Goal: Contribute content: Contribute content

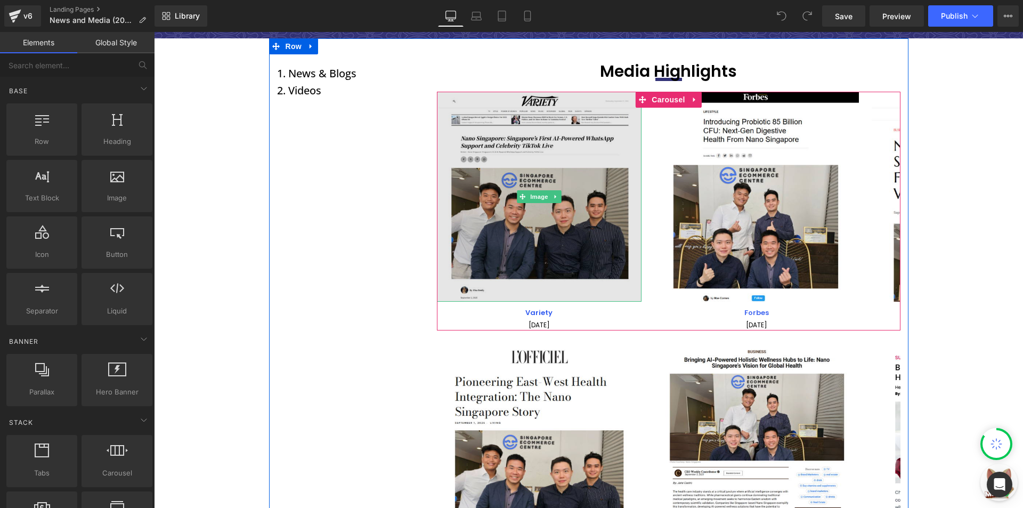
scroll to position [107, 0]
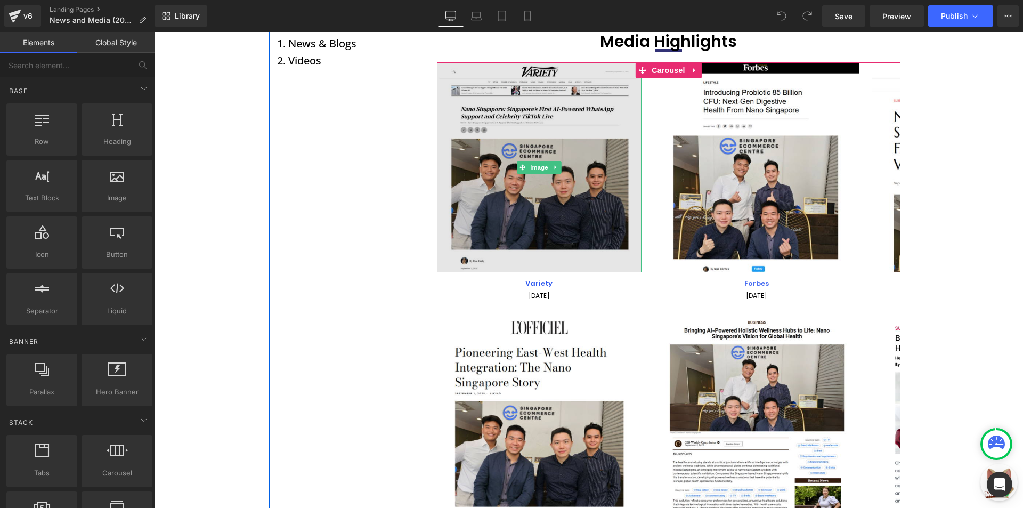
click at [472, 221] on img at bounding box center [539, 167] width 205 height 210
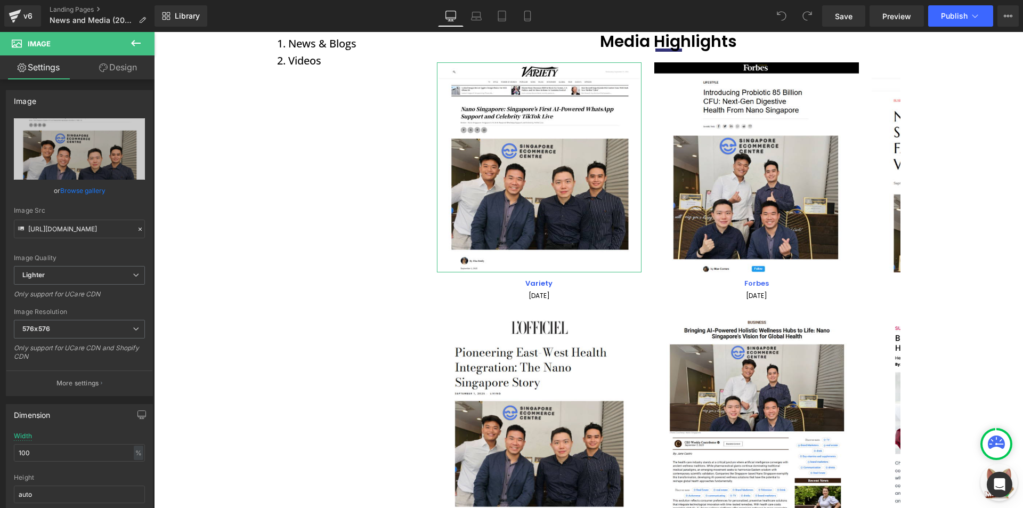
click at [93, 68] on link "Design" at bounding box center [117, 67] width 77 height 24
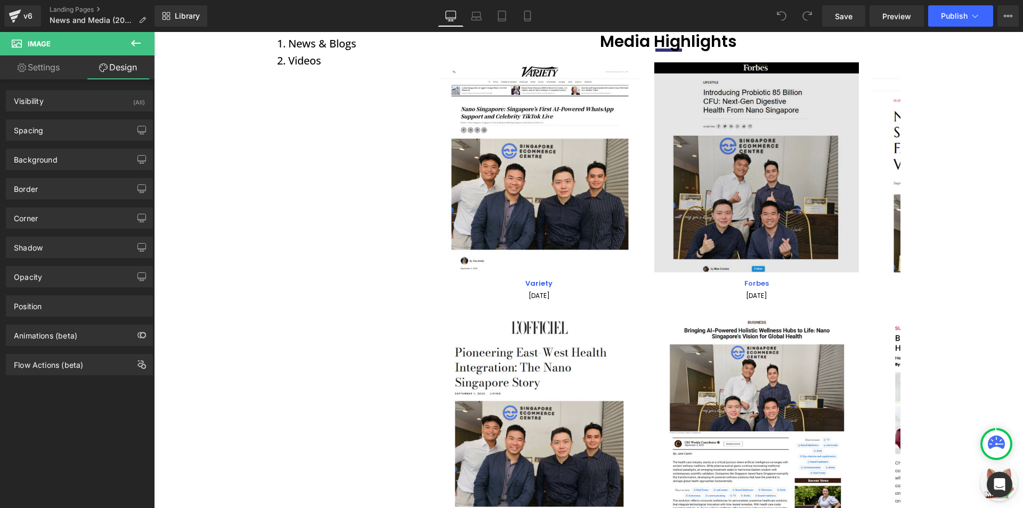
click at [694, 77] on li at bounding box center [688, 70] width 11 height 13
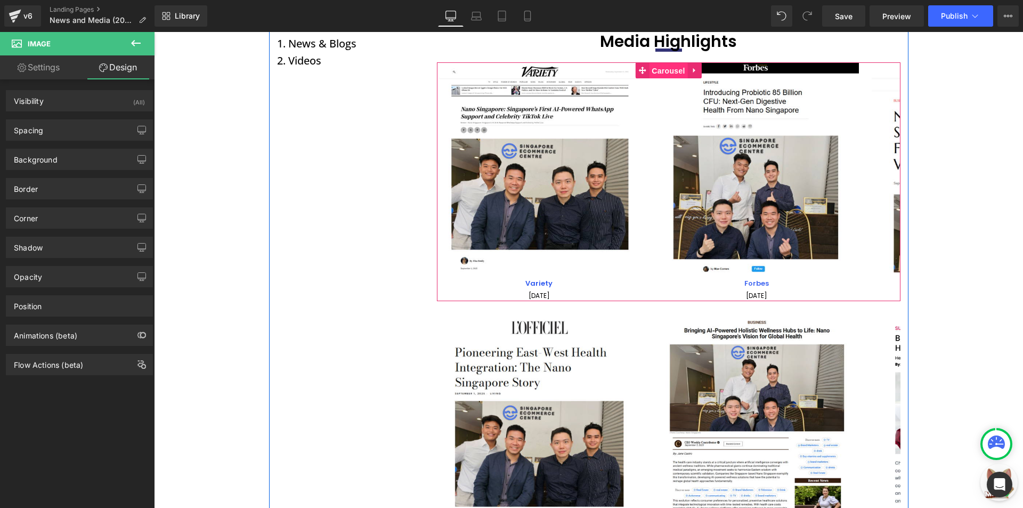
click at [657, 69] on span "Carousel" at bounding box center [668, 71] width 38 height 16
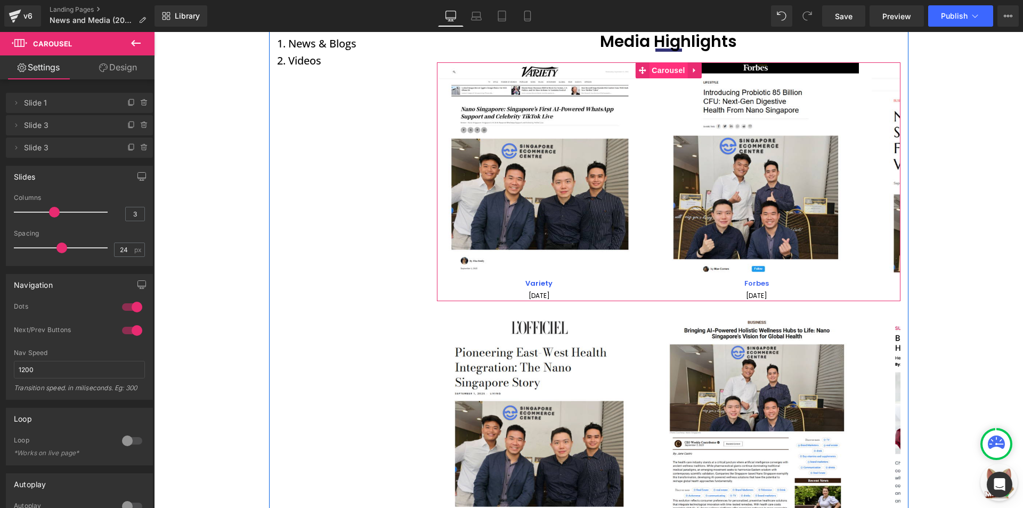
click at [655, 72] on span "Carousel" at bounding box center [668, 70] width 38 height 16
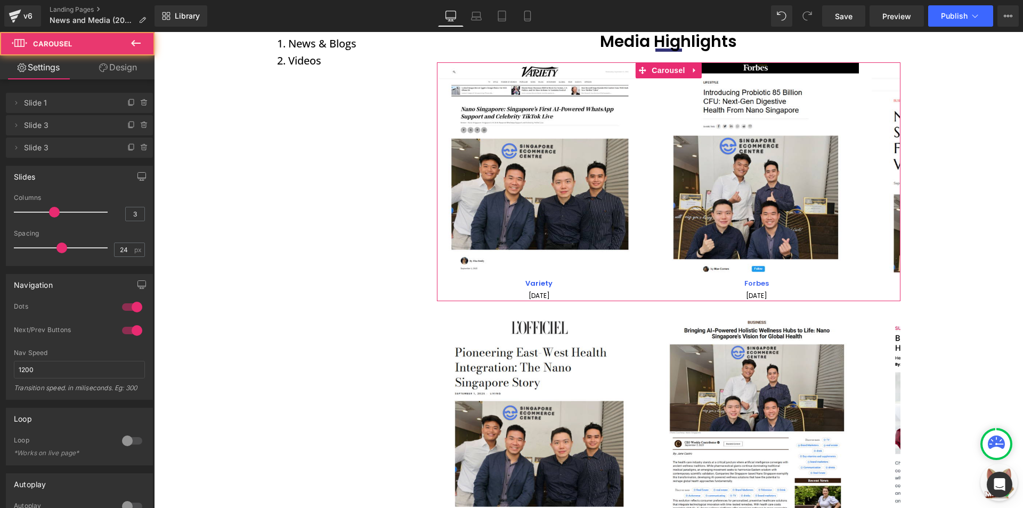
click at [64, 211] on div at bounding box center [63, 211] width 88 height 21
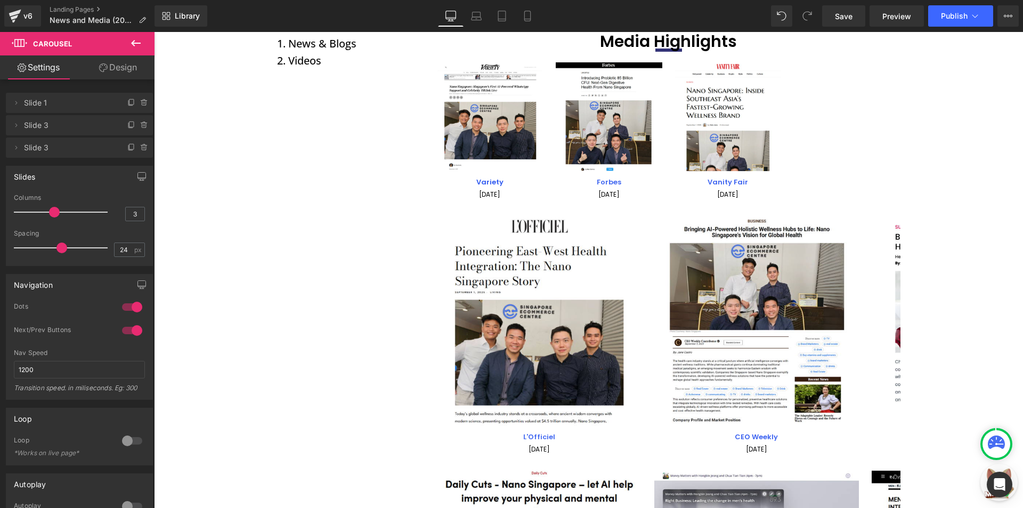
click at [56, 212] on div at bounding box center [63, 211] width 88 height 21
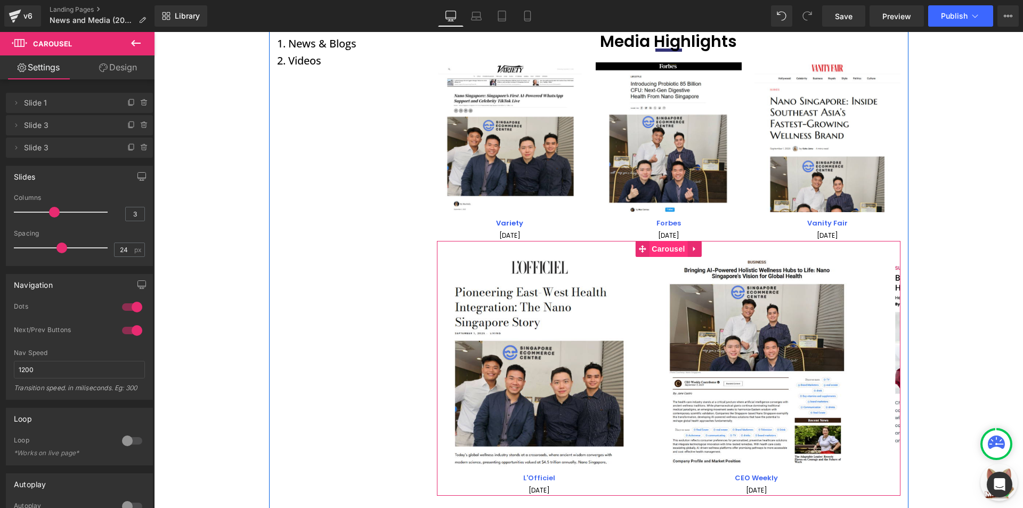
click at [659, 246] on span "Carousel" at bounding box center [668, 249] width 38 height 16
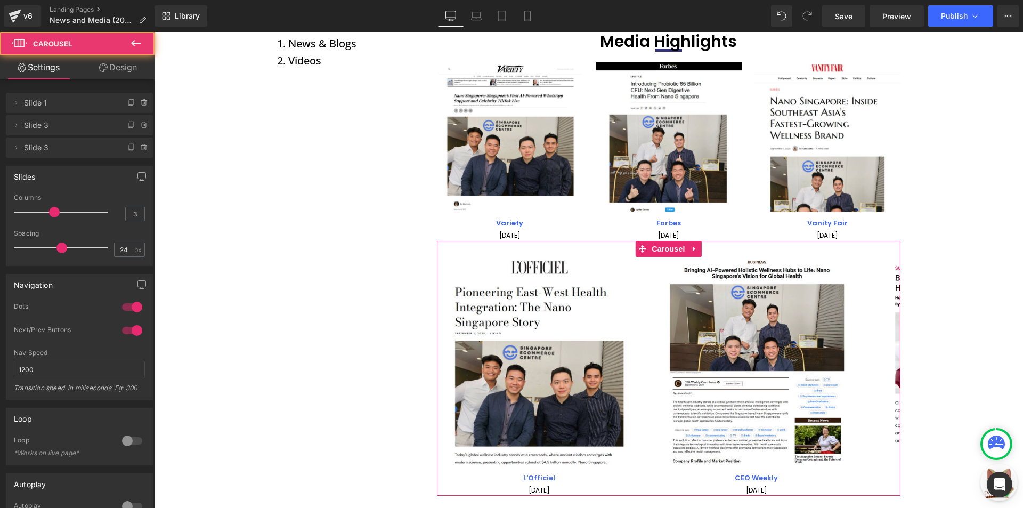
click at [72, 211] on div at bounding box center [63, 211] width 88 height 21
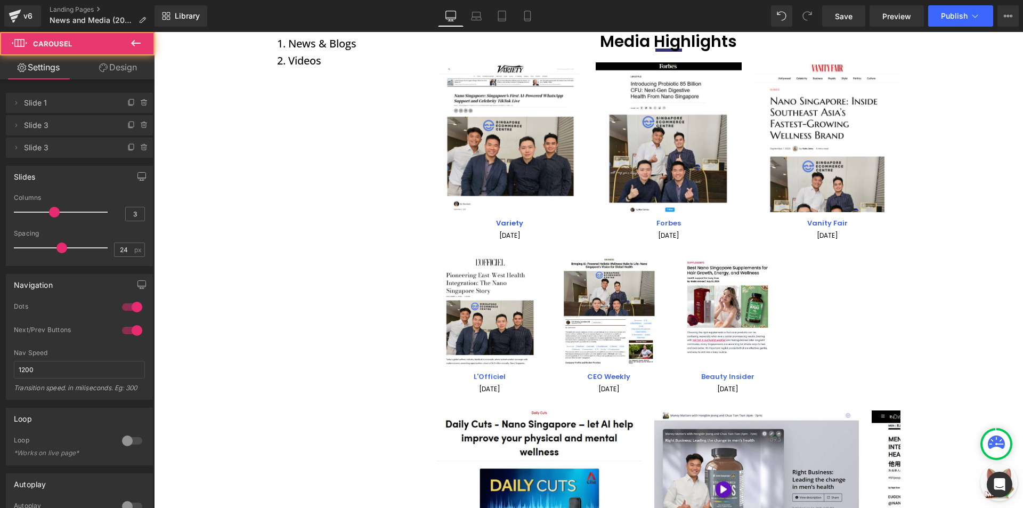
click at [56, 211] on div at bounding box center [63, 211] width 88 height 21
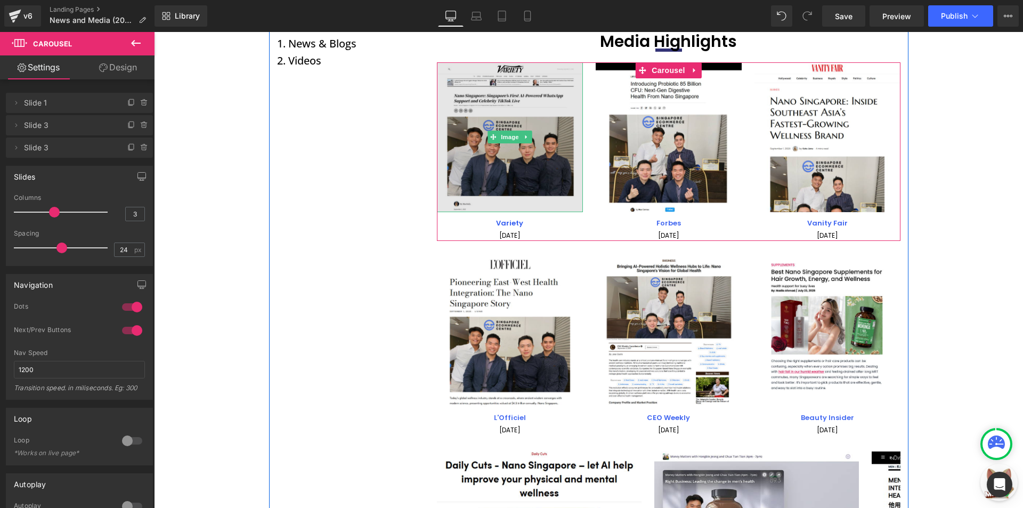
click at [483, 105] on img at bounding box center [510, 137] width 146 height 150
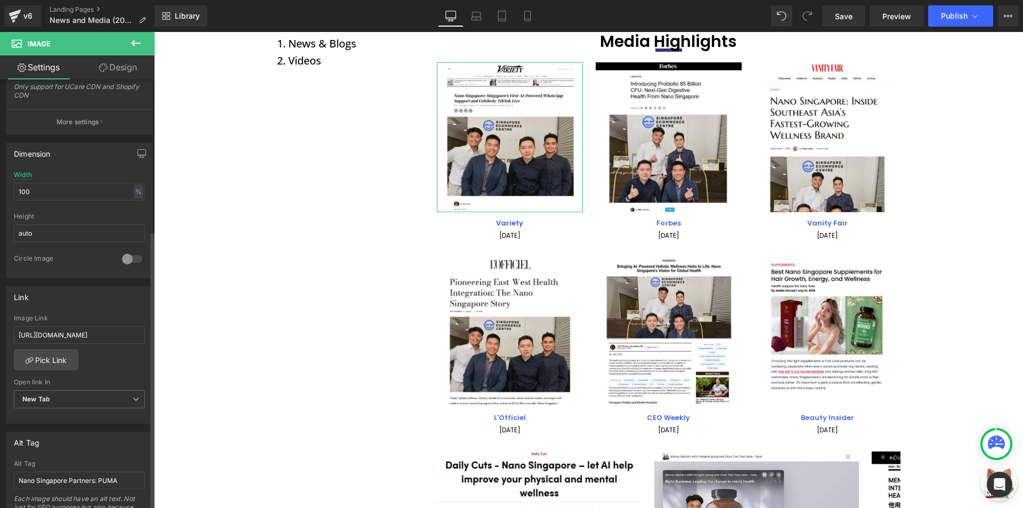
scroll to position [266, 0]
click at [88, 323] on input "[URL][DOMAIN_NAME]" at bounding box center [79, 330] width 131 height 18
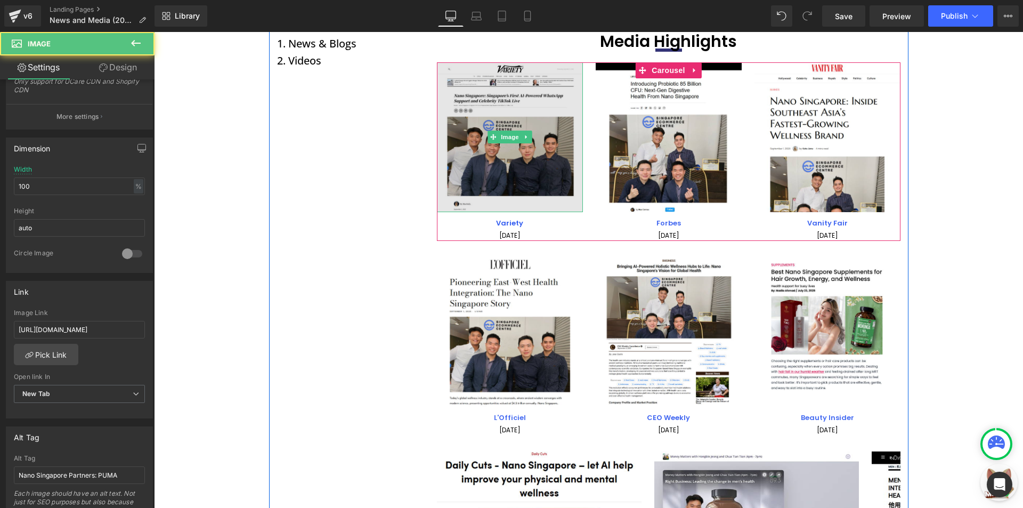
click at [490, 170] on img at bounding box center [510, 137] width 146 height 150
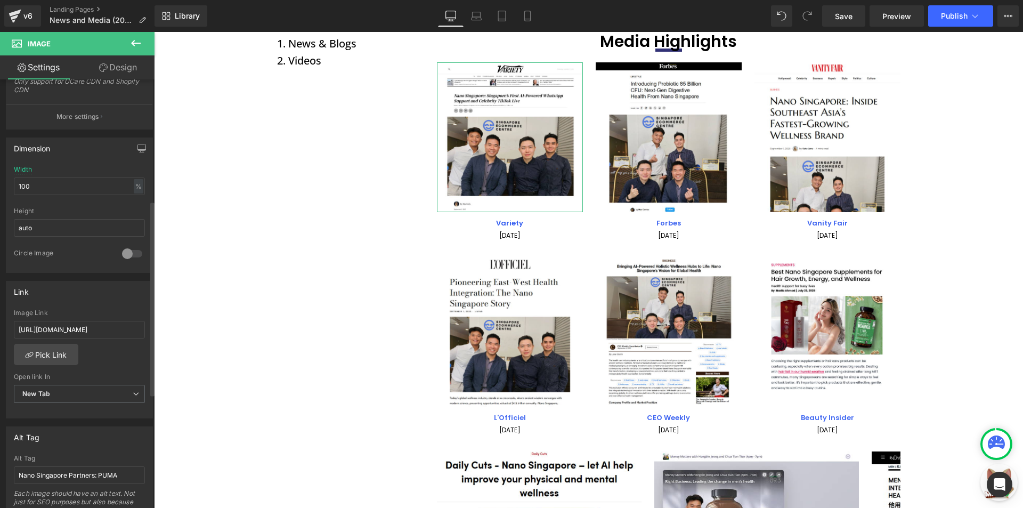
click at [72, 382] on div "Open link In New Tab Current Tab New Tab" at bounding box center [79, 394] width 131 height 43
click at [71, 398] on span "New Tab" at bounding box center [79, 394] width 131 height 19
click at [78, 393] on span "New Tab" at bounding box center [77, 394] width 127 height 19
click at [79, 332] on input "[URL][DOMAIN_NAME]" at bounding box center [79, 330] width 131 height 18
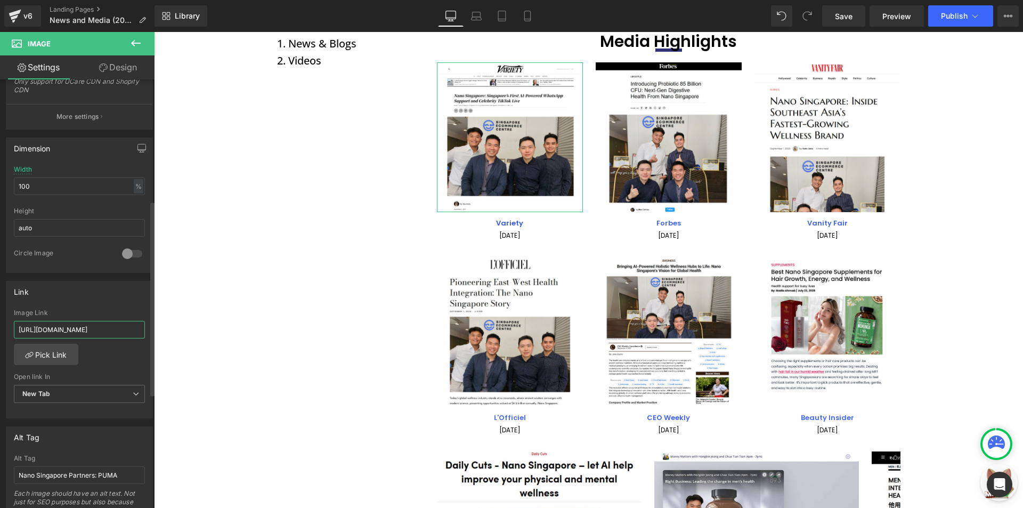
click at [79, 333] on input "[URL][DOMAIN_NAME]" at bounding box center [79, 330] width 131 height 18
click at [96, 302] on div "Link [URL][DOMAIN_NAME] Image Link [URL][DOMAIN_NAME] Pick Link Current Tab New…" at bounding box center [79, 350] width 147 height 138
drag, startPoint x: 243, startPoint y: 324, endPoint x: 251, endPoint y: 323, distance: 8.1
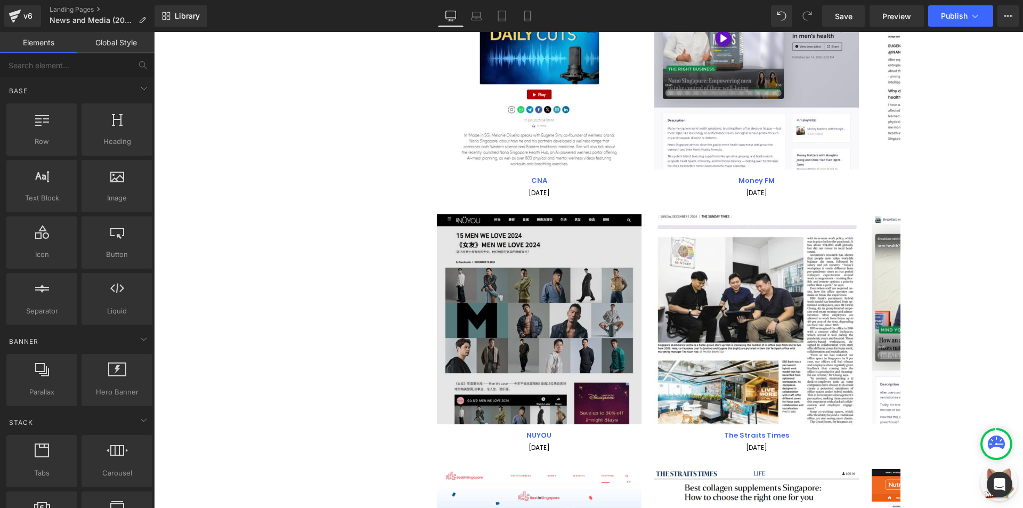
scroll to position [639, 0]
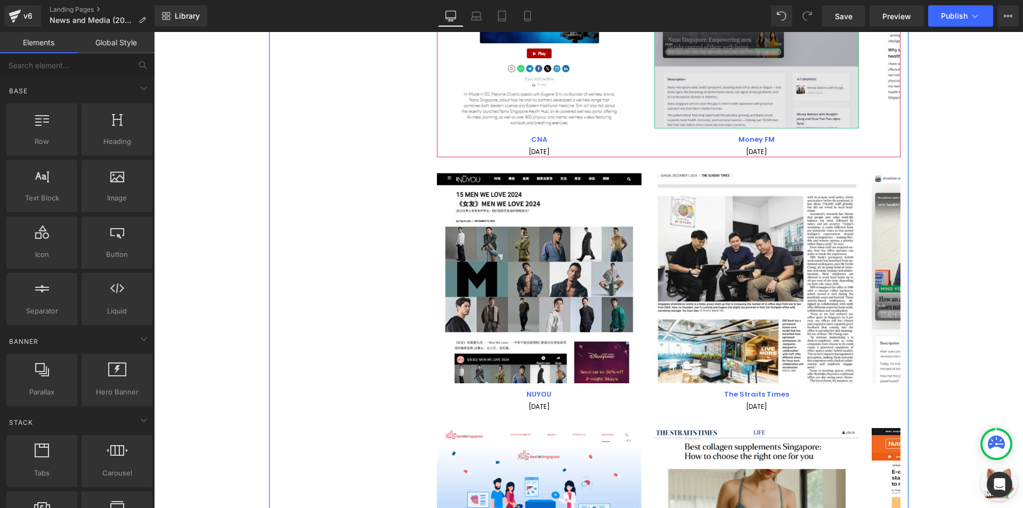
drag, startPoint x: 719, startPoint y: 41, endPoint x: 159, endPoint y: 271, distance: 605.0
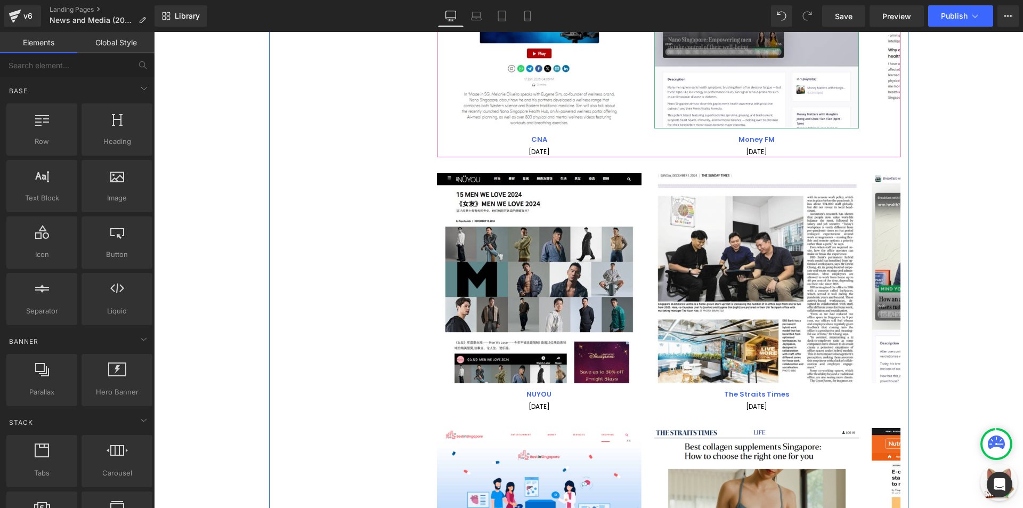
click at [719, 41] on img at bounding box center [756, 24] width 205 height 210
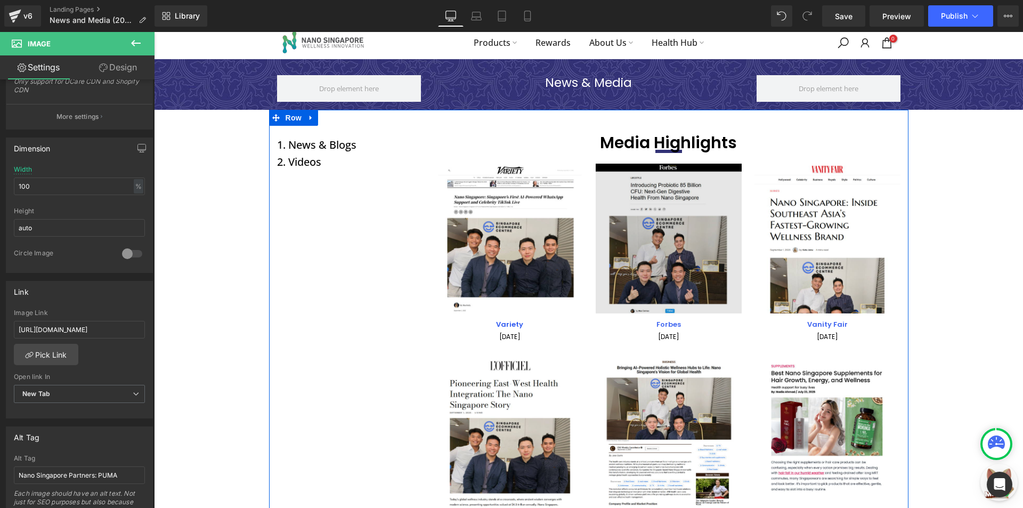
scroll to position [0, 0]
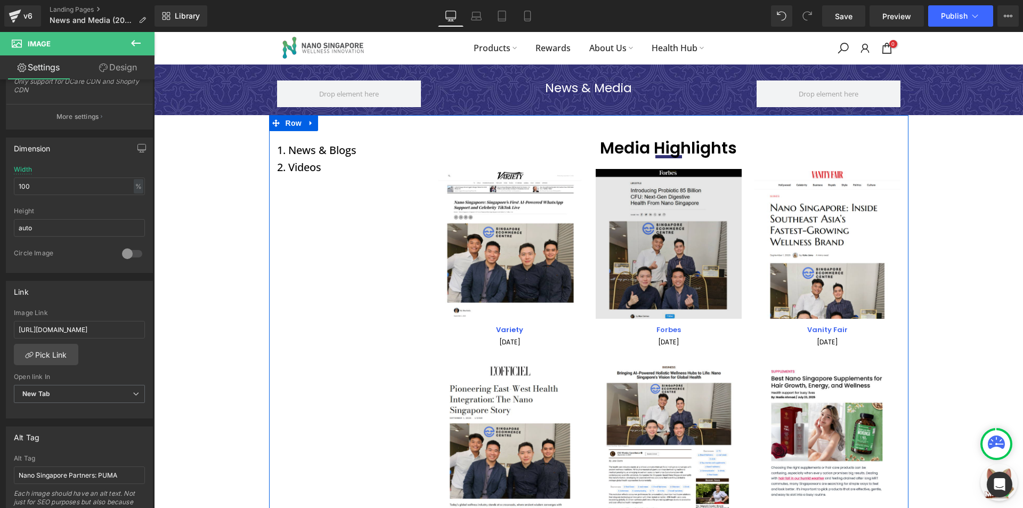
click at [668, 269] on img at bounding box center [668, 244] width 146 height 150
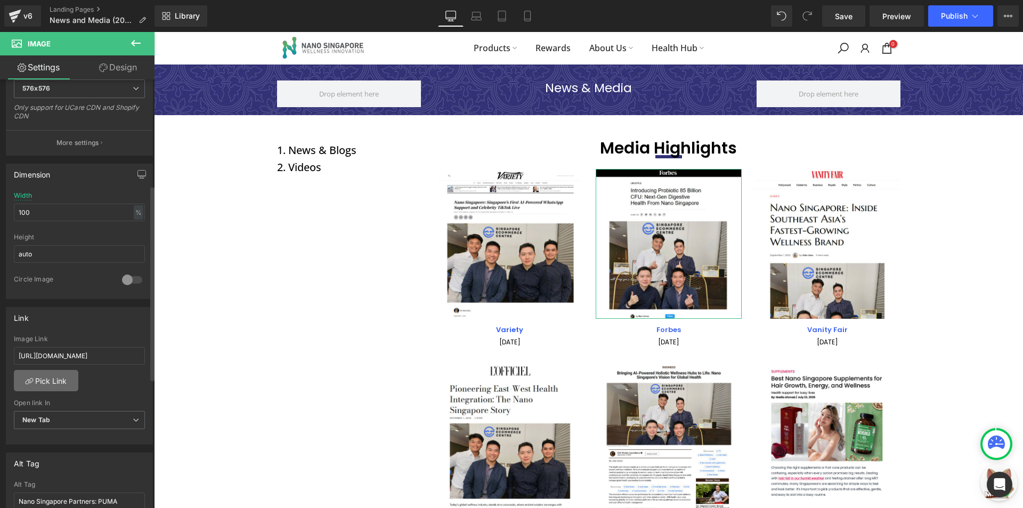
scroll to position [320, 0]
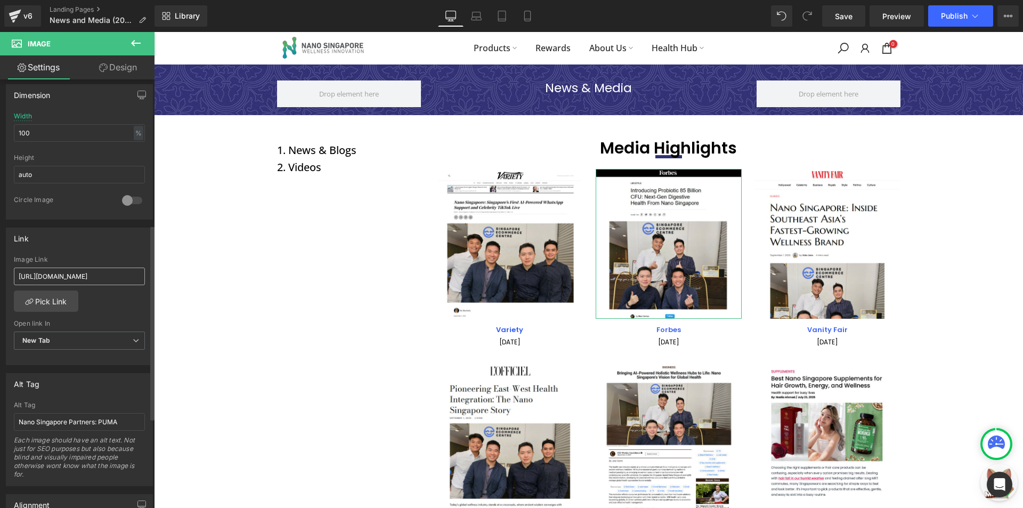
click at [71, 276] on input "[URL][DOMAIN_NAME]" at bounding box center [79, 276] width 131 height 18
click at [70, 276] on input "[URL][DOMAIN_NAME]" at bounding box center [79, 276] width 131 height 18
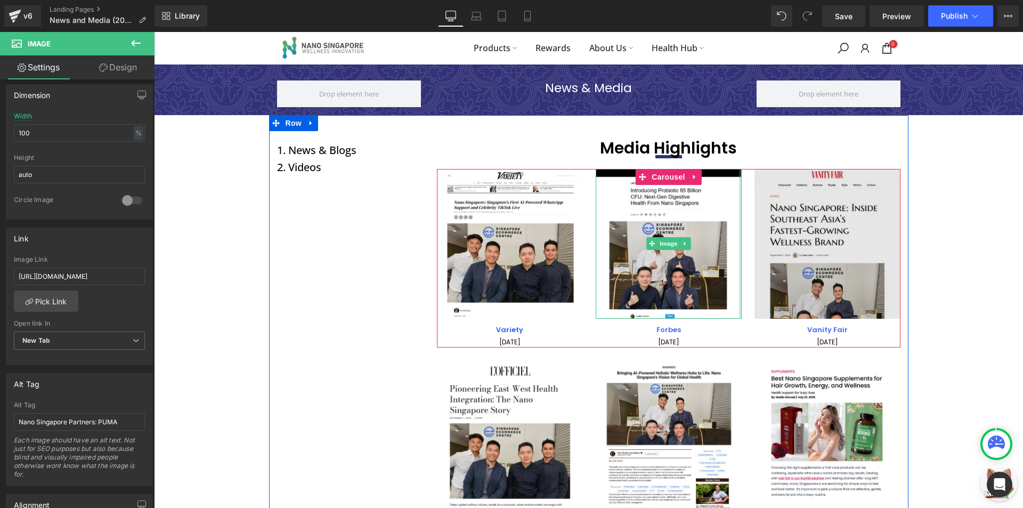
click at [766, 235] on img at bounding box center [827, 244] width 146 height 150
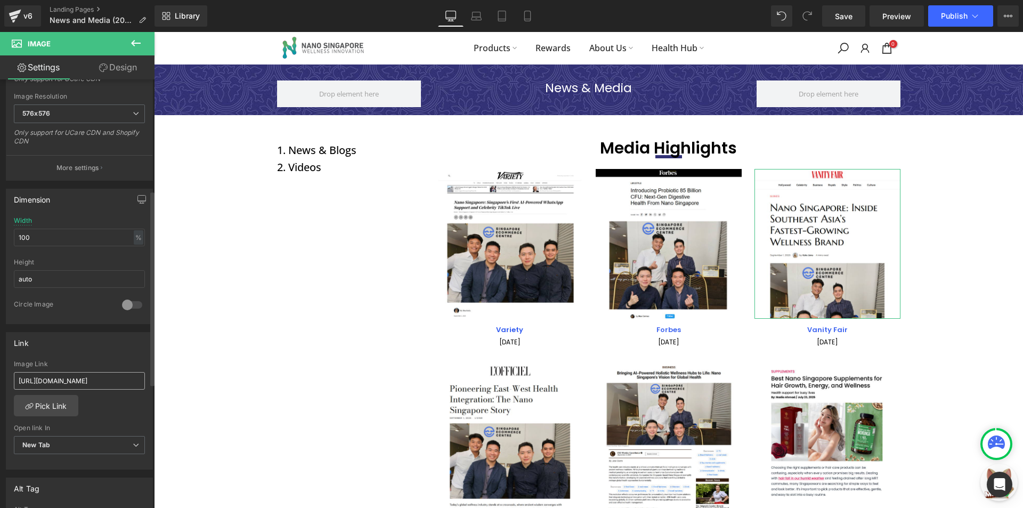
scroll to position [266, 0]
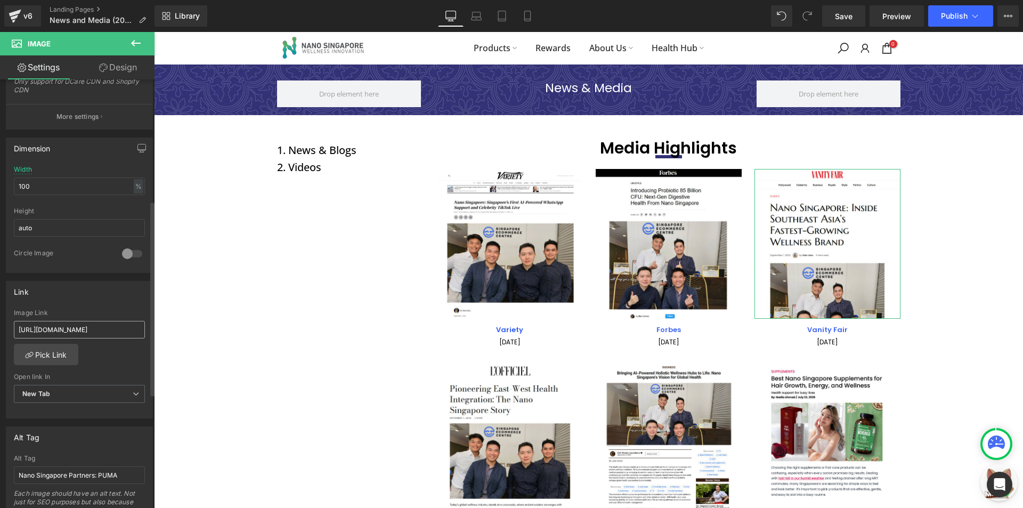
click at [87, 334] on input "[URL][DOMAIN_NAME]" at bounding box center [79, 330] width 131 height 18
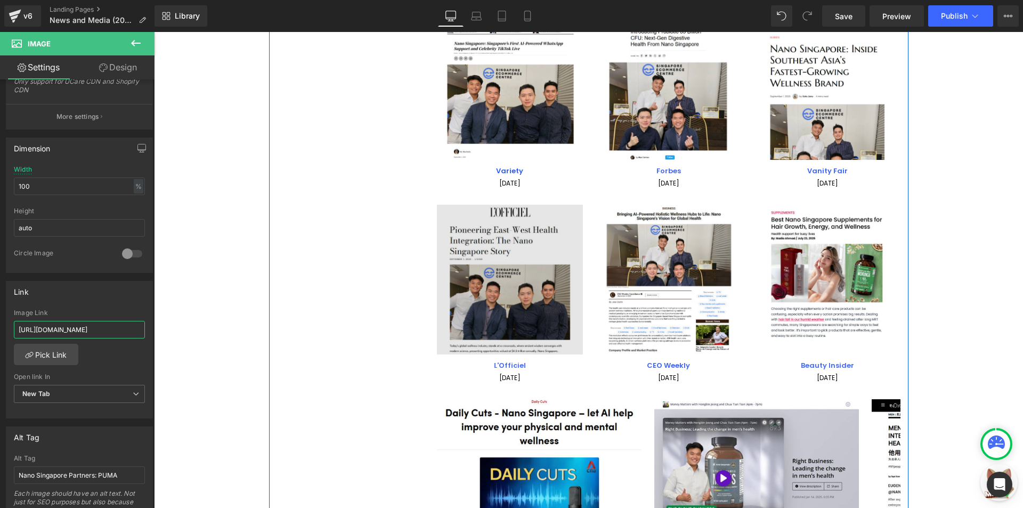
scroll to position [160, 0]
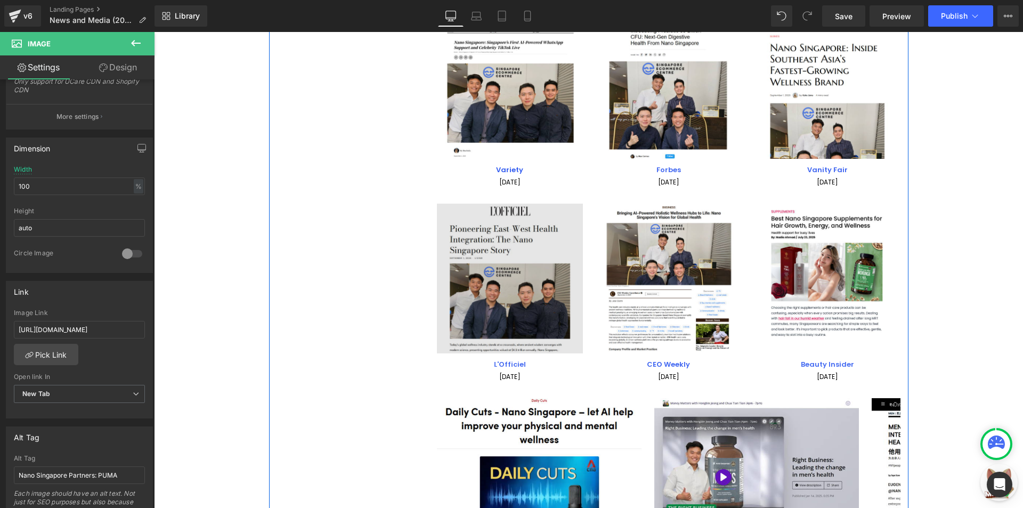
click at [503, 274] on div "Image" at bounding box center [510, 278] width 146 height 150
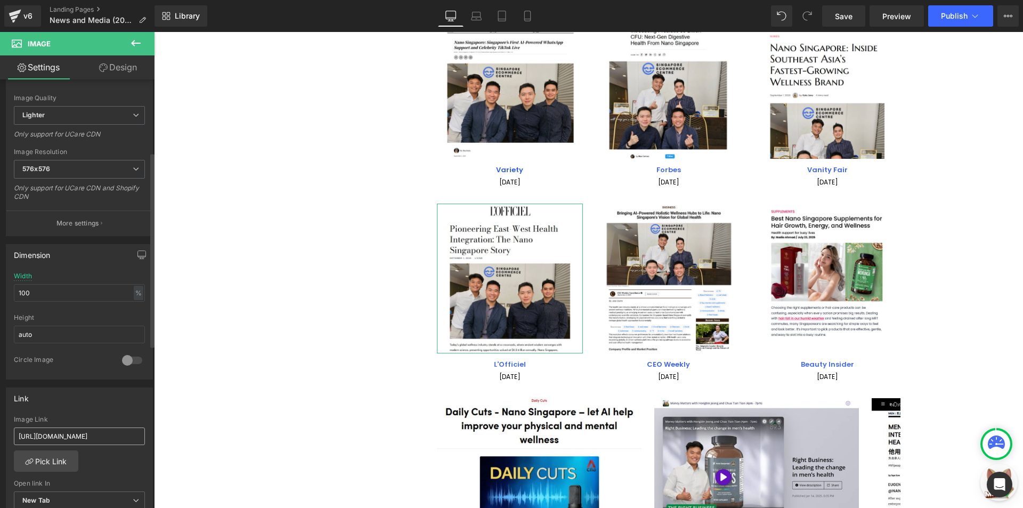
click at [51, 432] on input "[URL][DOMAIN_NAME]" at bounding box center [79, 436] width 131 height 18
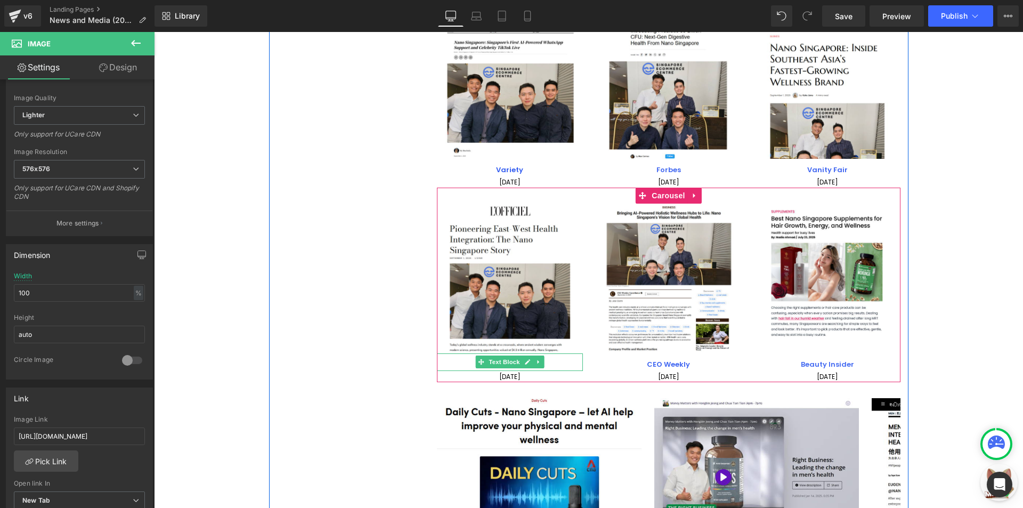
click at [462, 363] on p "L'Officiel" at bounding box center [510, 364] width 146 height 12
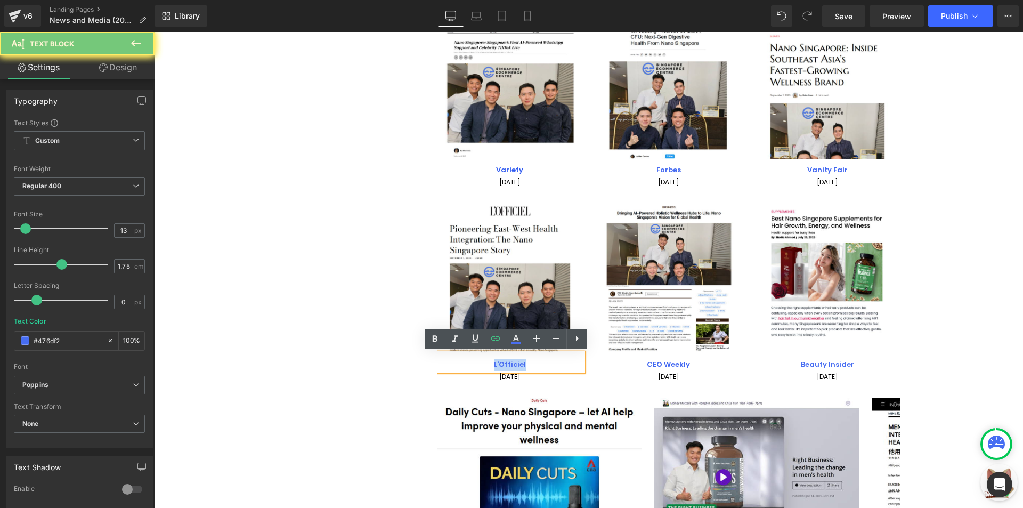
copy link "L'Officiel"
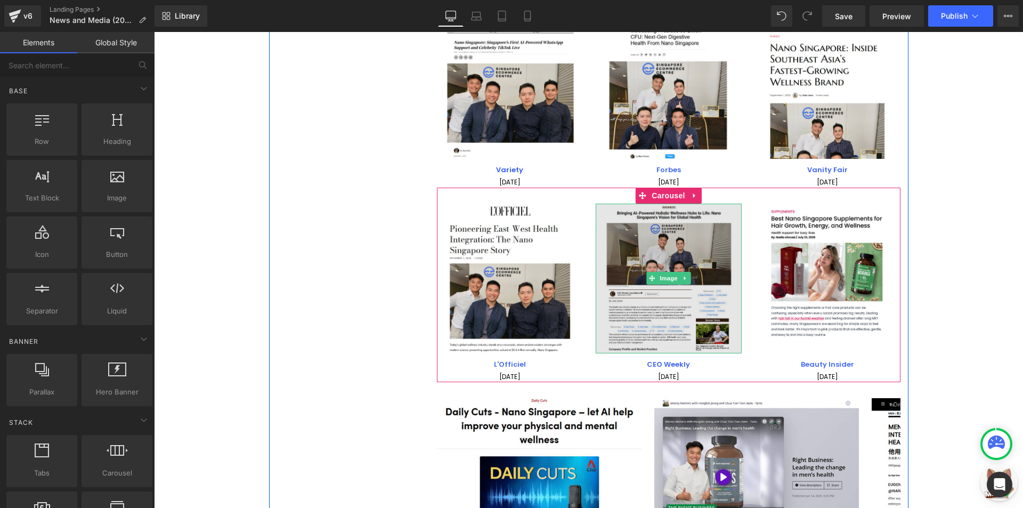
click at [635, 321] on img at bounding box center [668, 278] width 146 height 150
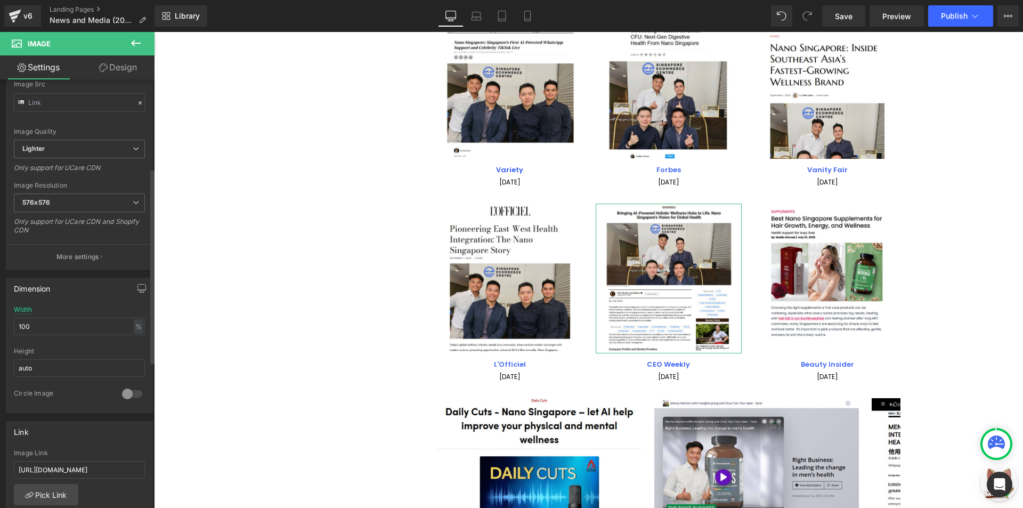
scroll to position [320, 0]
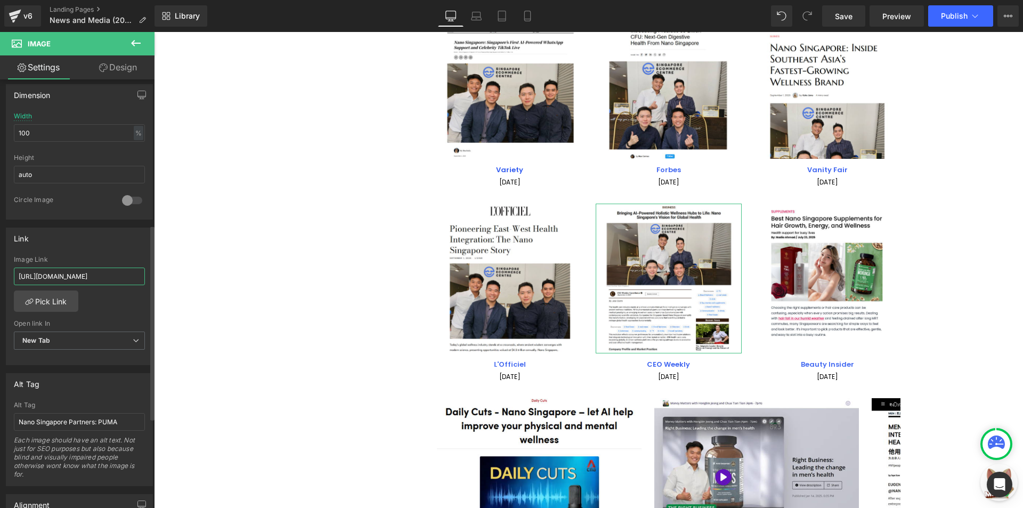
click at [99, 268] on input "[URL][DOMAIN_NAME]" at bounding box center [79, 276] width 131 height 18
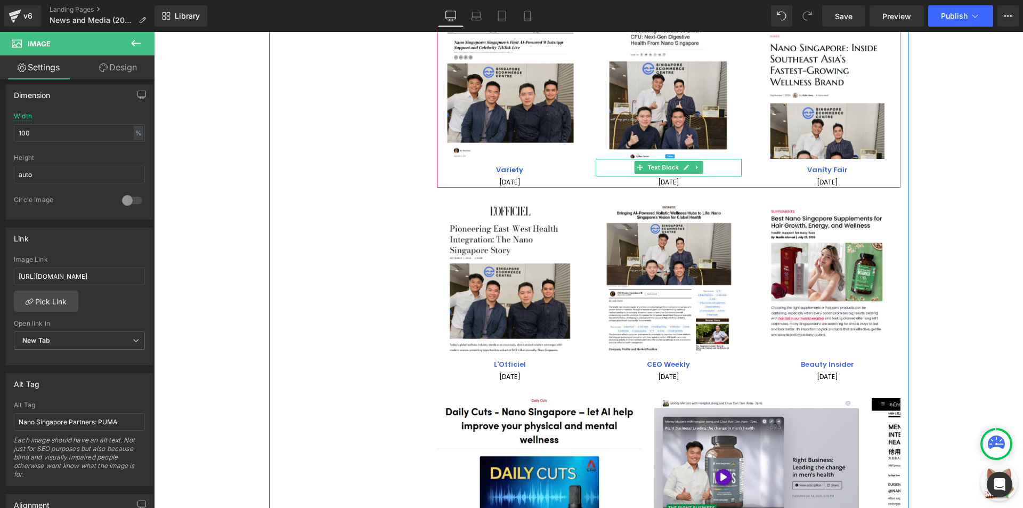
click at [719, 169] on p "Forbes" at bounding box center [668, 170] width 146 height 12
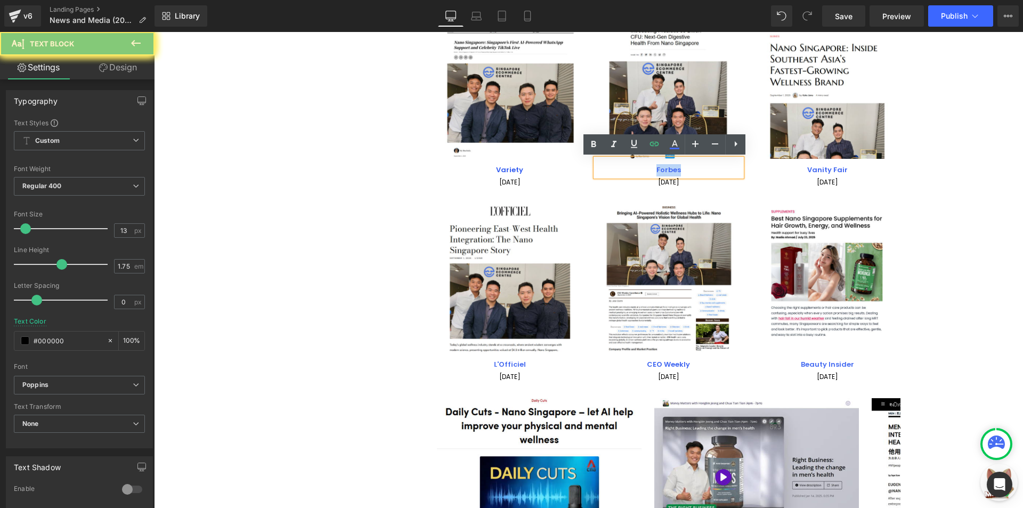
click at [719, 169] on p "Forbes" at bounding box center [668, 170] width 146 height 12
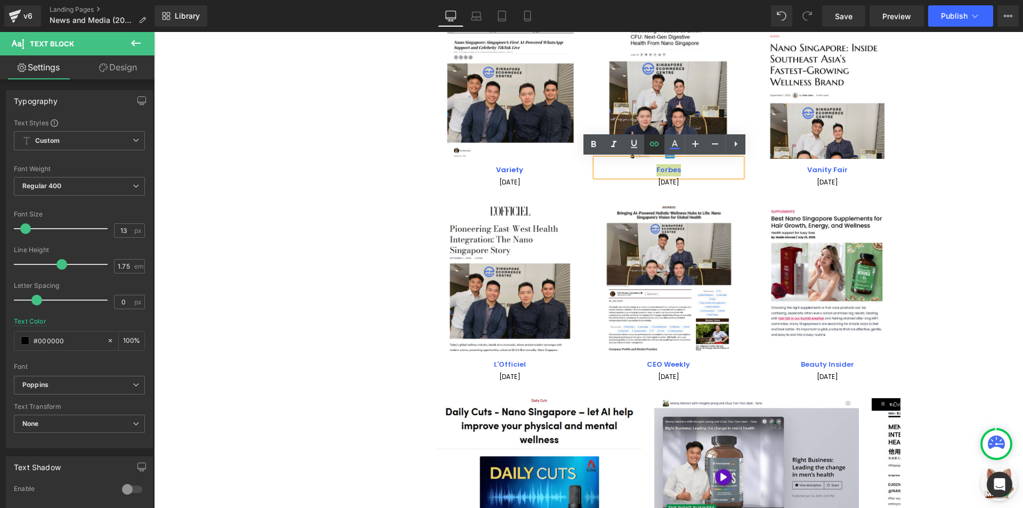
click at [655, 148] on icon at bounding box center [654, 143] width 13 height 13
click at [650, 189] on input "[URL][DOMAIN_NAME]" at bounding box center [606, 192] width 164 height 27
paste input "[DOMAIN_NAME][URL]"
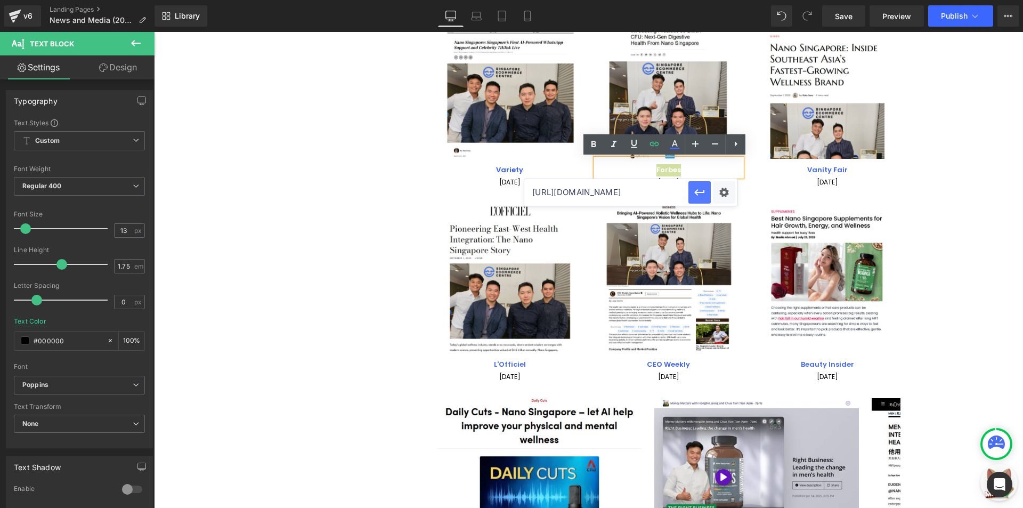
scroll to position [0, 174]
click at [702, 193] on icon "button" at bounding box center [699, 192] width 13 height 13
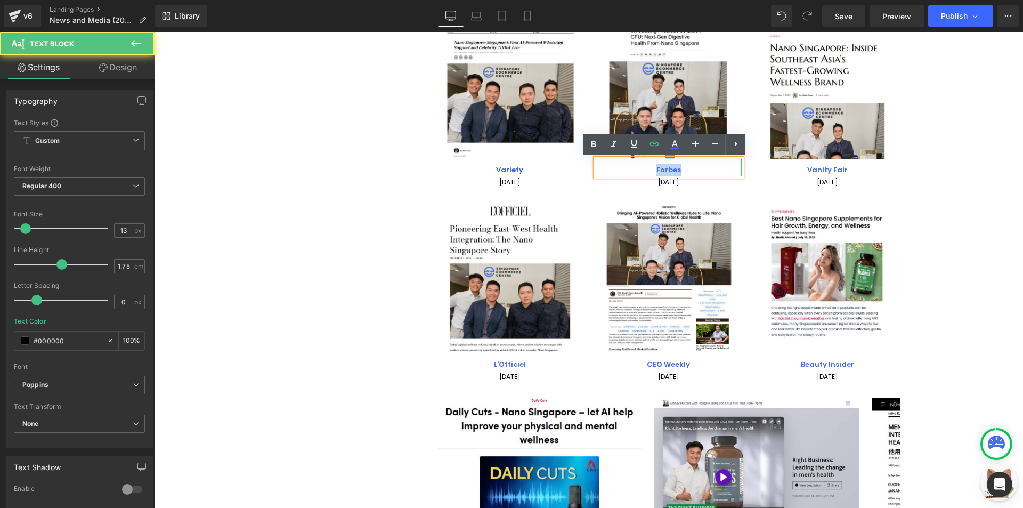
click at [703, 173] on p "Forbes" at bounding box center [668, 170] width 146 height 12
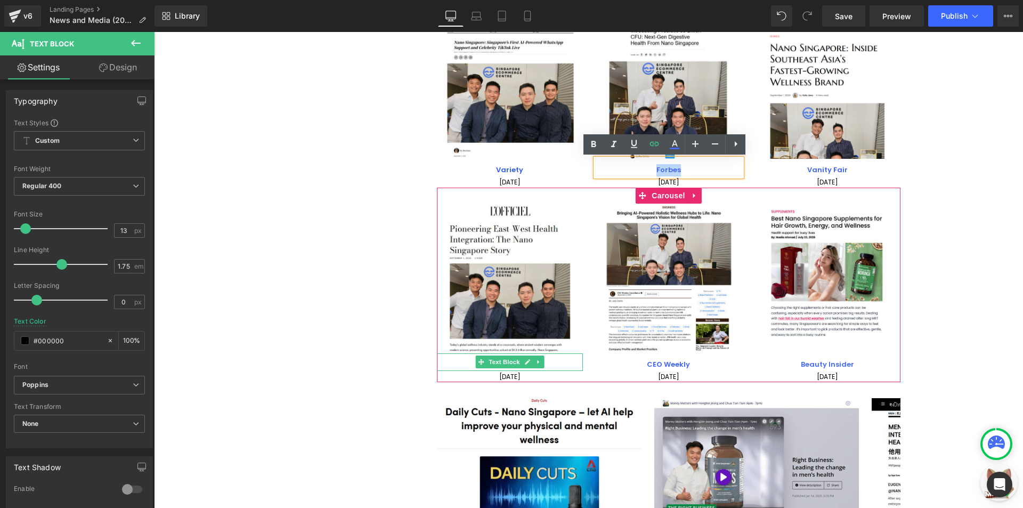
click at [547, 356] on div "L'Officiel" at bounding box center [510, 362] width 146 height 18
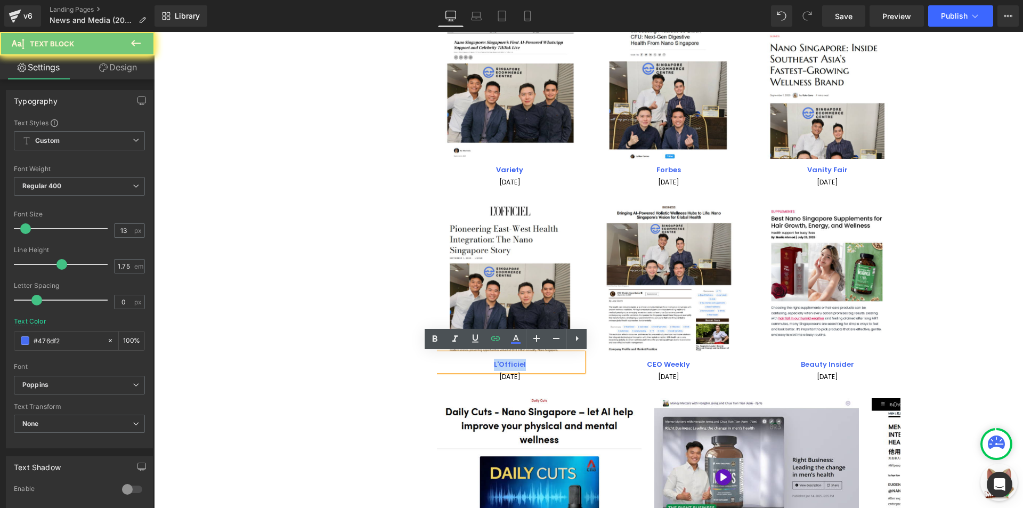
click at [547, 356] on div "L'Officiel" at bounding box center [510, 362] width 146 height 18
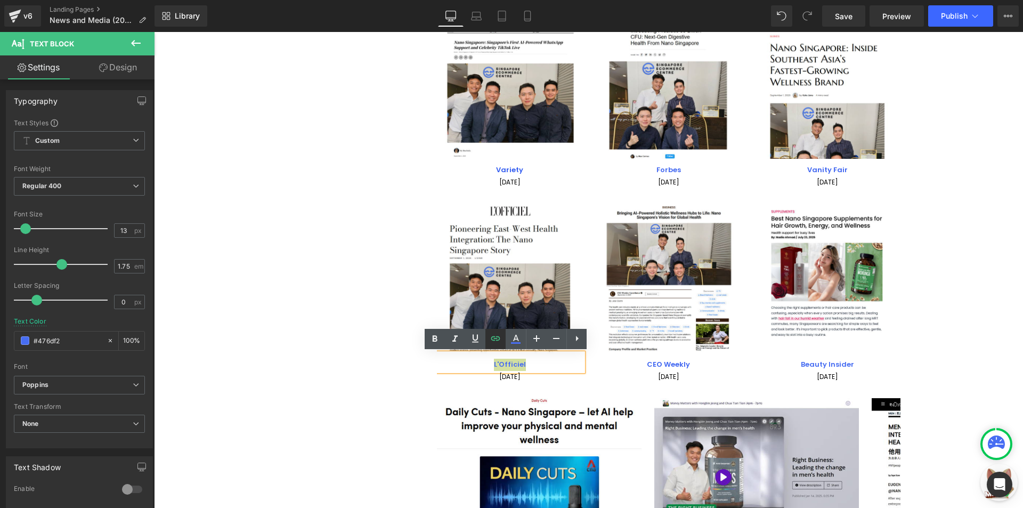
click at [501, 338] on icon at bounding box center [495, 338] width 13 height 13
click at [501, 382] on input "[URL][DOMAIN_NAME]" at bounding box center [447, 386] width 164 height 27
paste input "[DOMAIN_NAME][URL]"
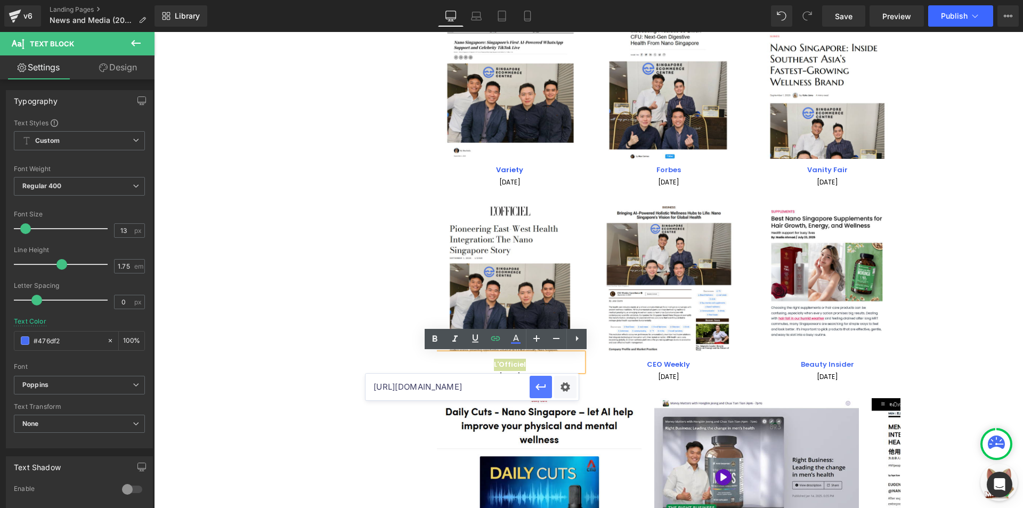
scroll to position [0, 183]
click at [537, 382] on icon "button" at bounding box center [540, 386] width 13 height 13
click at [707, 361] on p "CEO Weekly" at bounding box center [668, 364] width 146 height 12
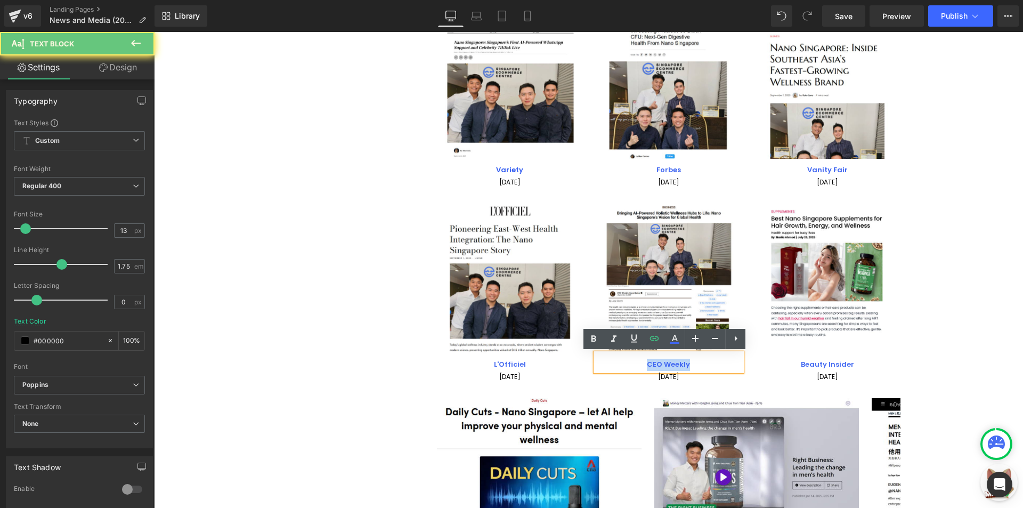
click at [707, 361] on p "CEO Weekly" at bounding box center [668, 364] width 146 height 12
click at [657, 347] on link at bounding box center [654, 339] width 20 height 20
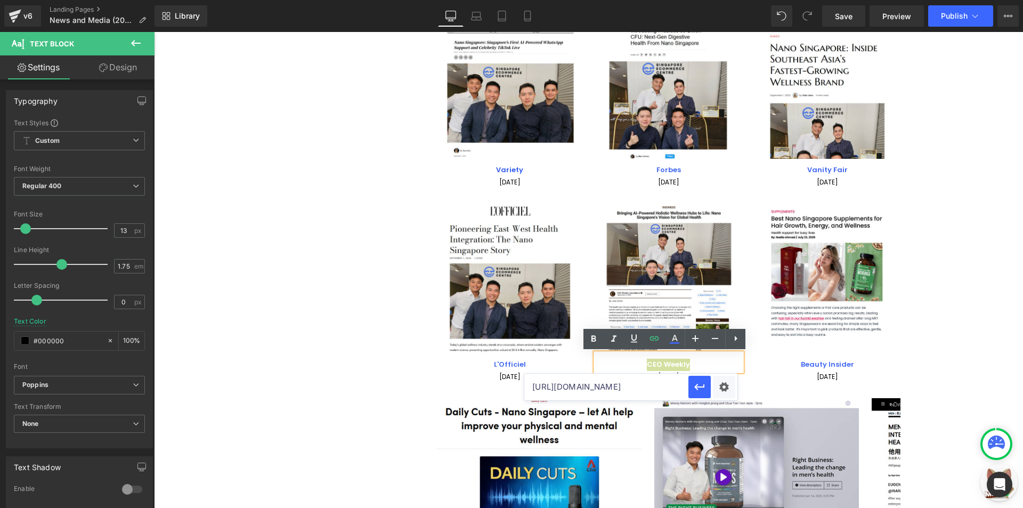
click at [628, 396] on input "[URL][DOMAIN_NAME]" at bounding box center [606, 386] width 164 height 27
paste input "[DOMAIN_NAME][URL]"
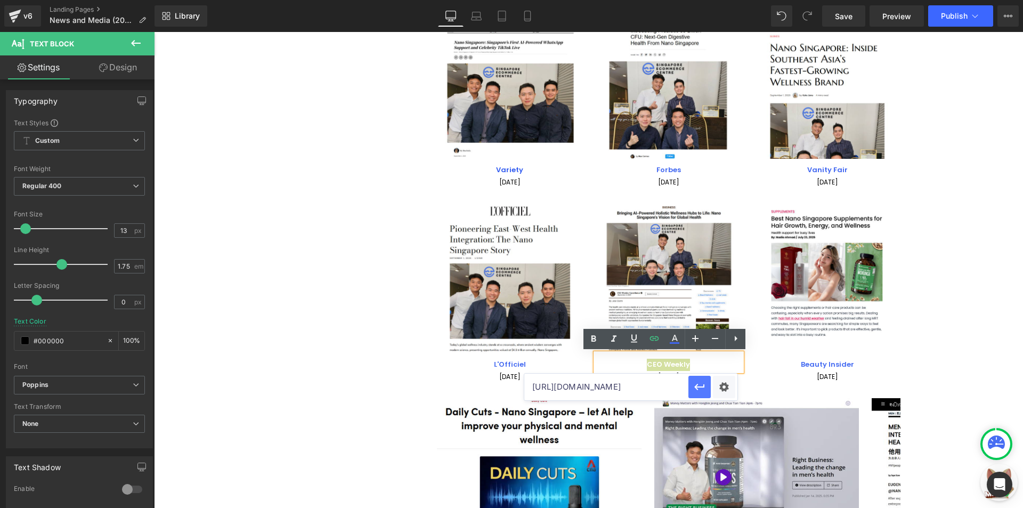
click at [700, 382] on icon "button" at bounding box center [699, 386] width 13 height 13
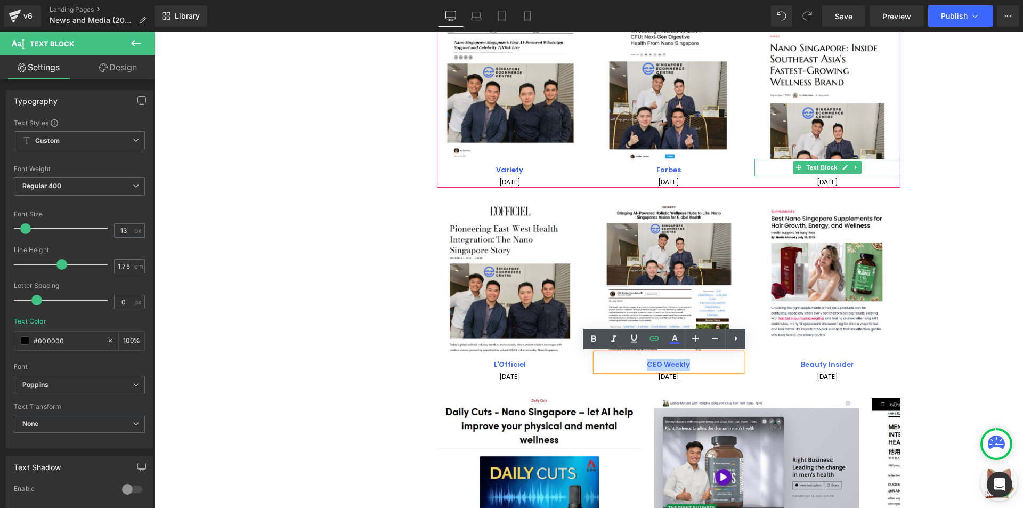
click at [864, 168] on p "Vanity Fair" at bounding box center [827, 170] width 146 height 12
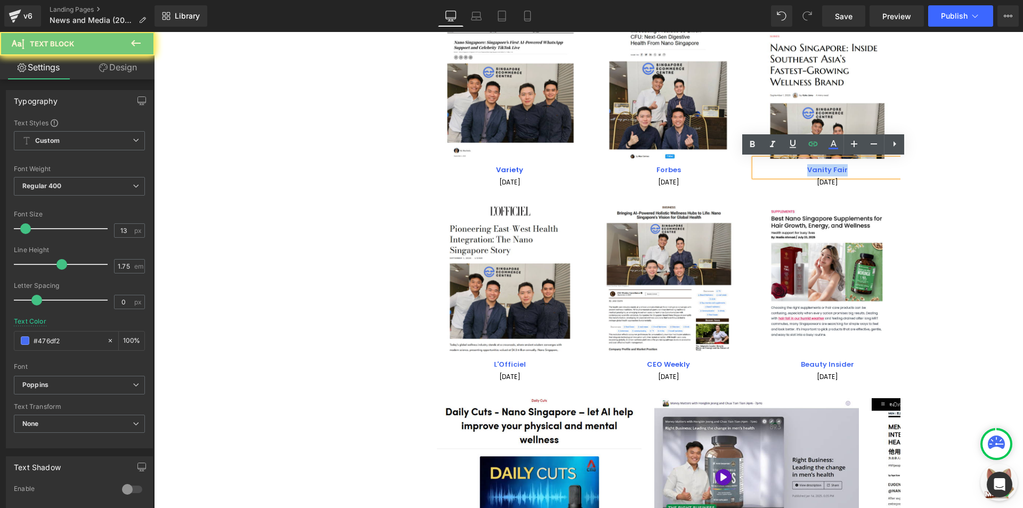
click at [864, 168] on p "Vanity Fair" at bounding box center [827, 170] width 146 height 12
click at [808, 146] on icon at bounding box center [812, 143] width 13 height 13
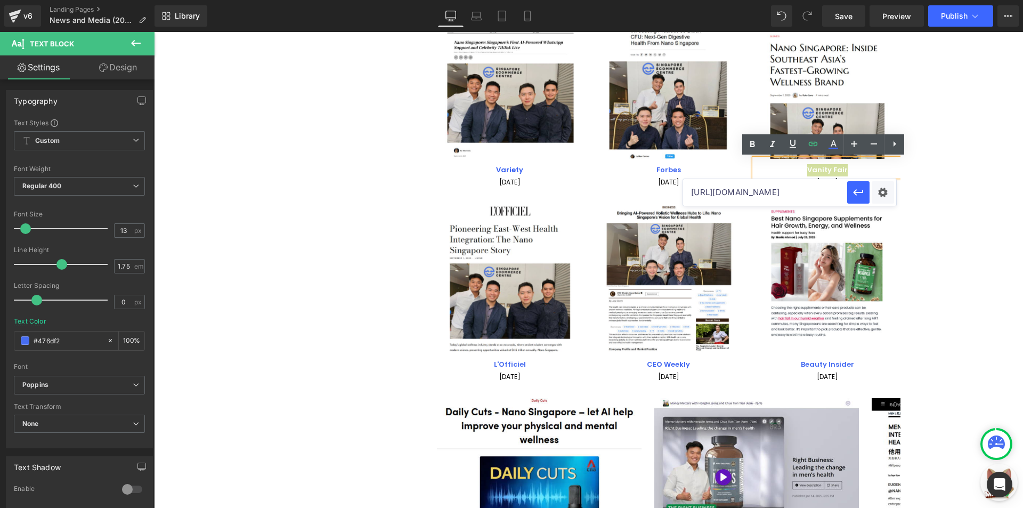
click at [759, 199] on input "[URL][DOMAIN_NAME]" at bounding box center [765, 192] width 164 height 27
paste input "[DOMAIN_NAME][URL]"
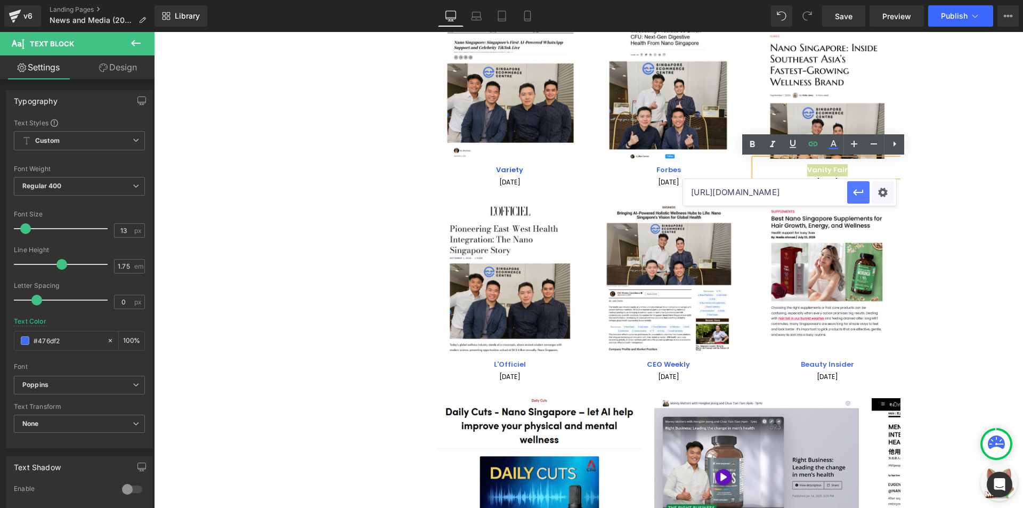
click at [860, 196] on icon "button" at bounding box center [858, 192] width 13 height 13
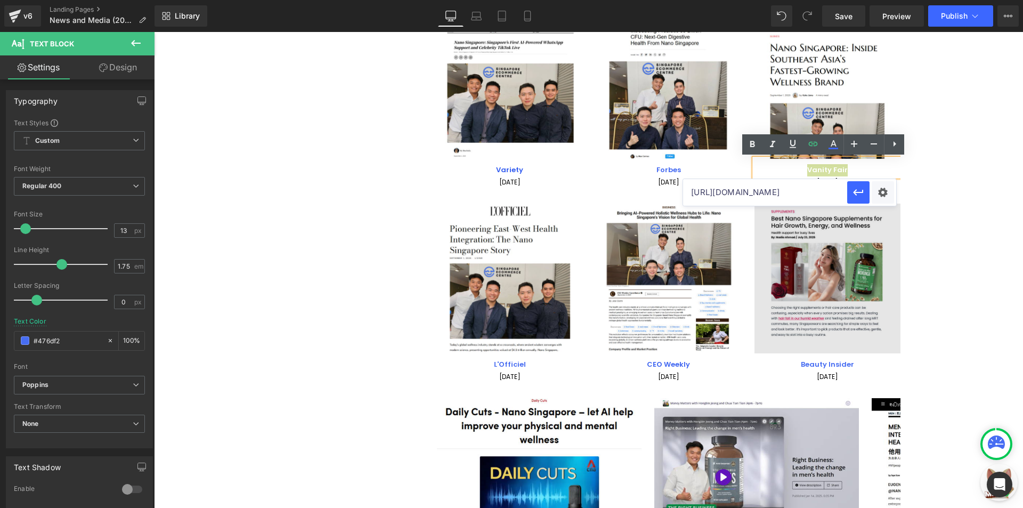
scroll to position [0, 0]
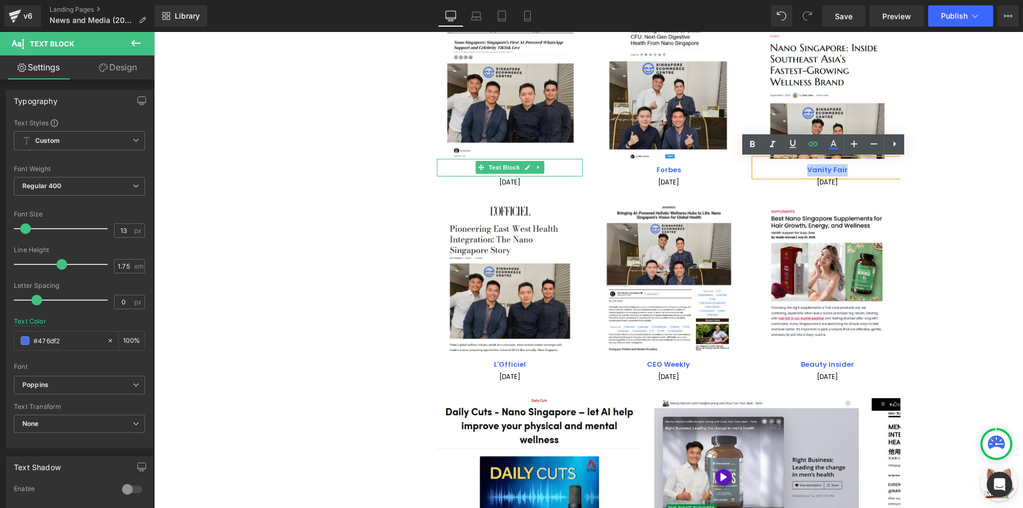
click at [547, 166] on p "Variety" at bounding box center [510, 170] width 146 height 12
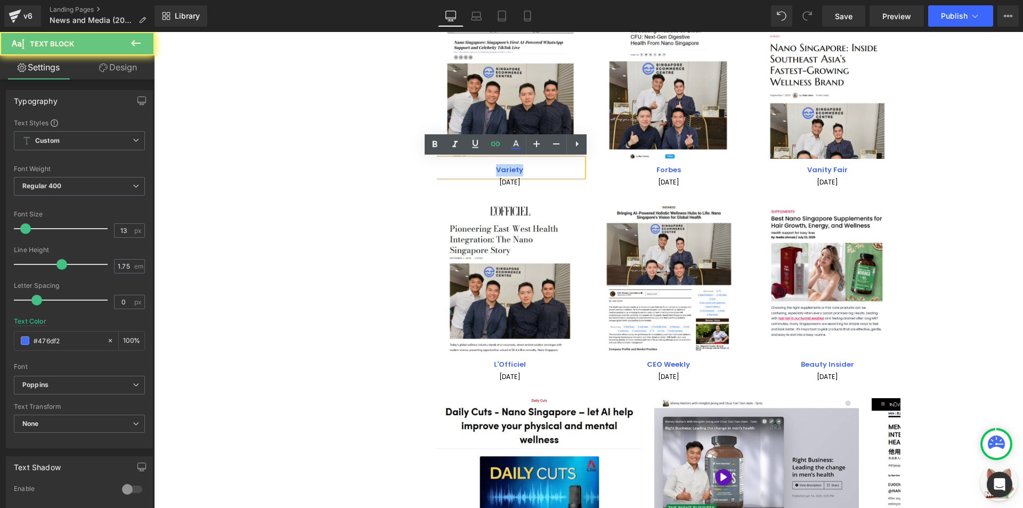
click at [547, 166] on p "Variety" at bounding box center [510, 170] width 146 height 12
click at [495, 142] on icon at bounding box center [495, 143] width 13 height 13
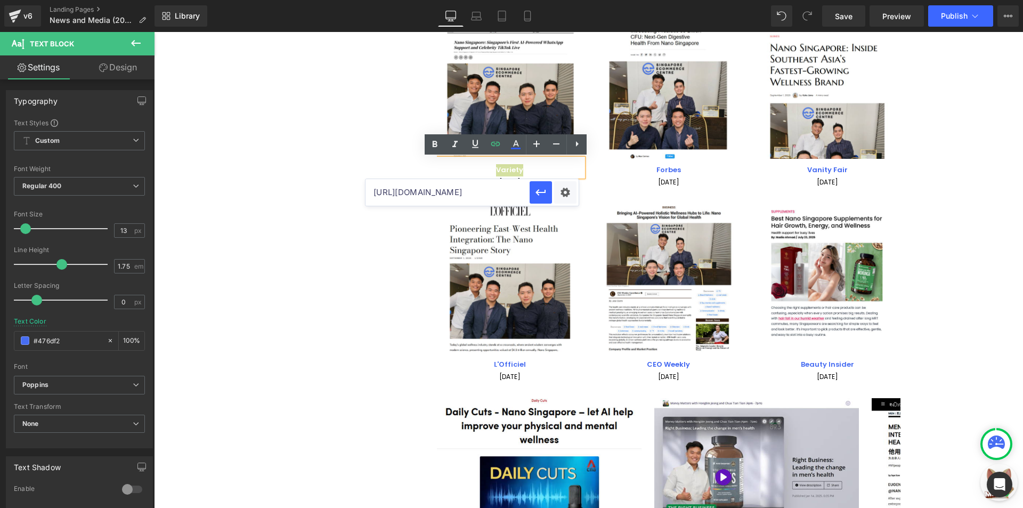
click at [498, 192] on input "[URL][DOMAIN_NAME]" at bounding box center [447, 192] width 164 height 27
paste input "[DOMAIN_NAME][URL]"
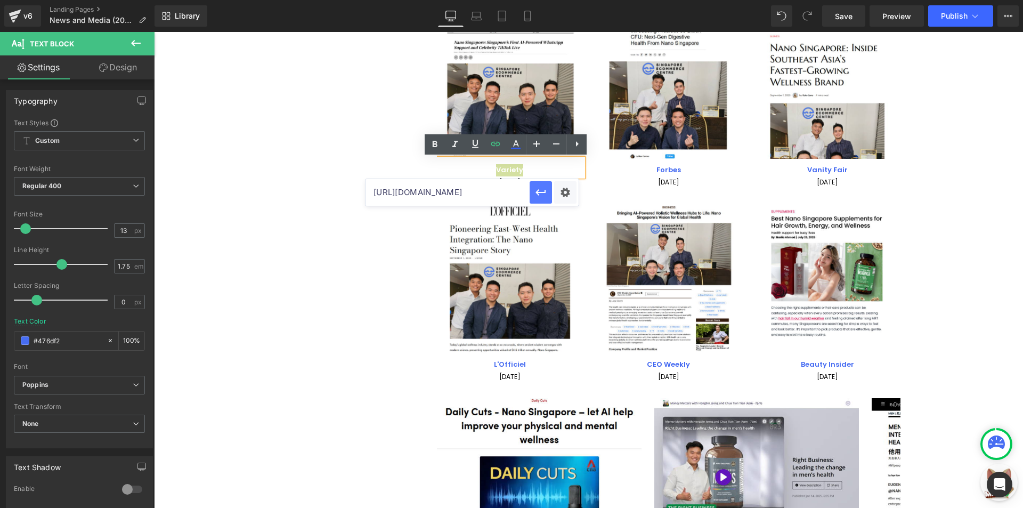
type input "[URL][DOMAIN_NAME]"
click at [542, 192] on icon "button" at bounding box center [540, 192] width 10 height 6
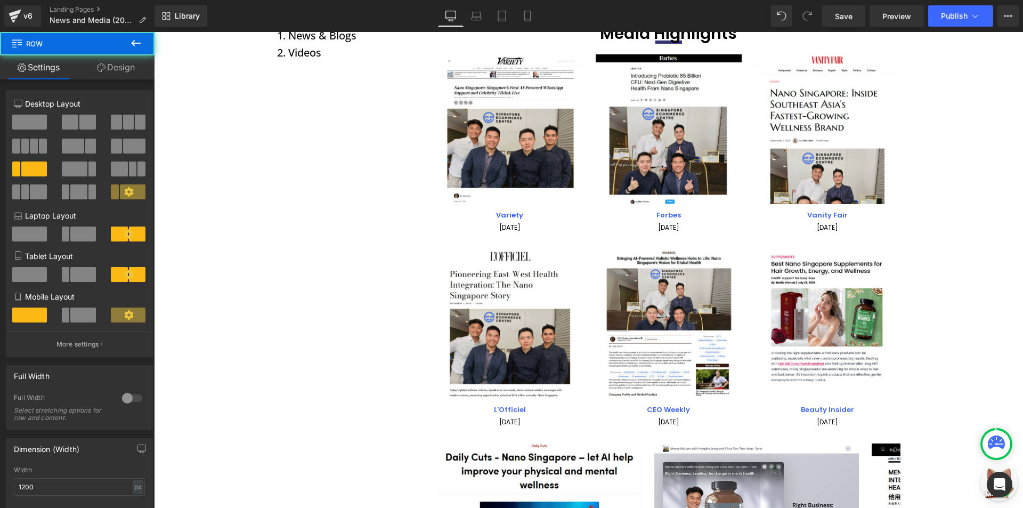
scroll to position [53, 0]
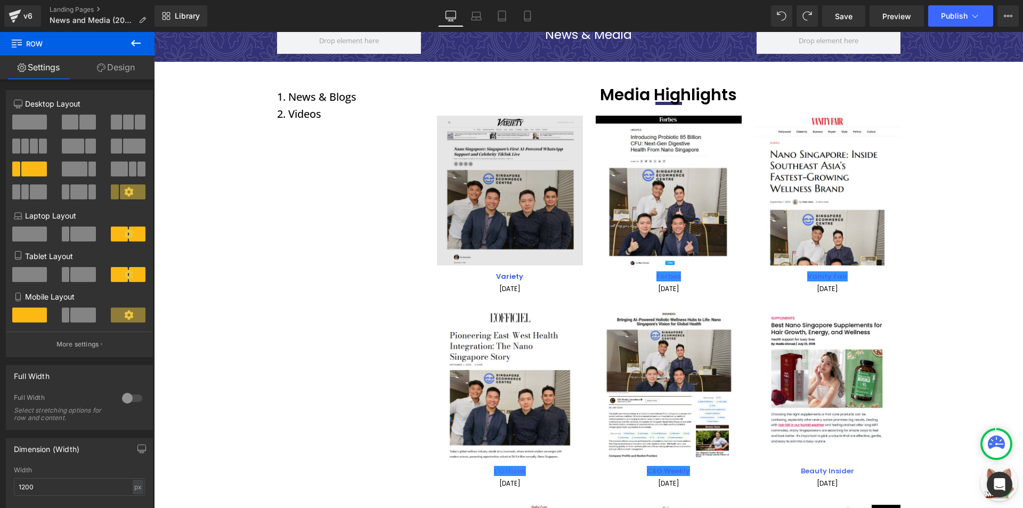
click at [522, 216] on img at bounding box center [510, 191] width 146 height 150
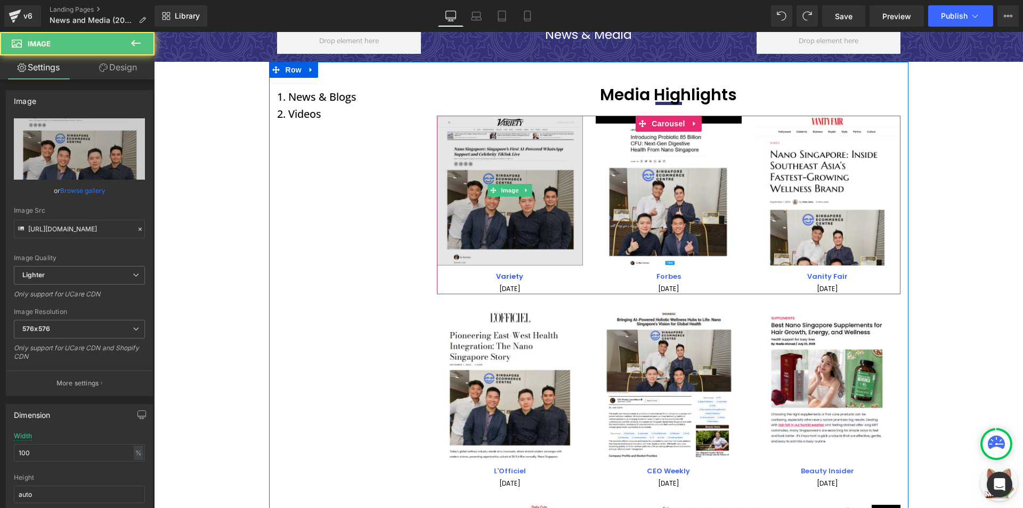
click at [551, 230] on img at bounding box center [510, 191] width 146 height 150
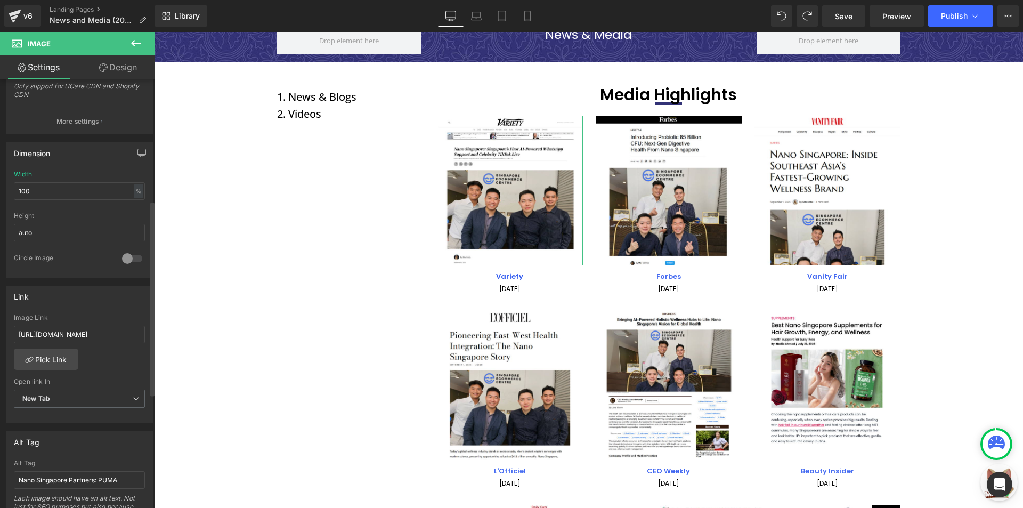
scroll to position [266, 0]
click at [102, 338] on input "[URL][DOMAIN_NAME]" at bounding box center [79, 330] width 131 height 18
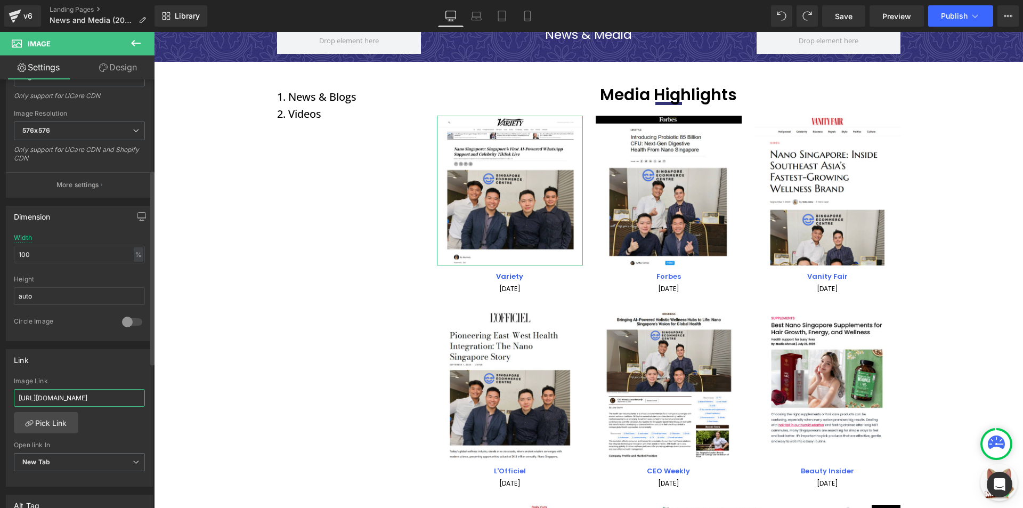
scroll to position [0, 130]
type input "[URL][DOMAIN_NAME]"
click at [118, 372] on div "Link [URL][DOMAIN_NAME] Image Link [URL][DOMAIN_NAME] Pick Link Current Tab New…" at bounding box center [79, 418] width 147 height 138
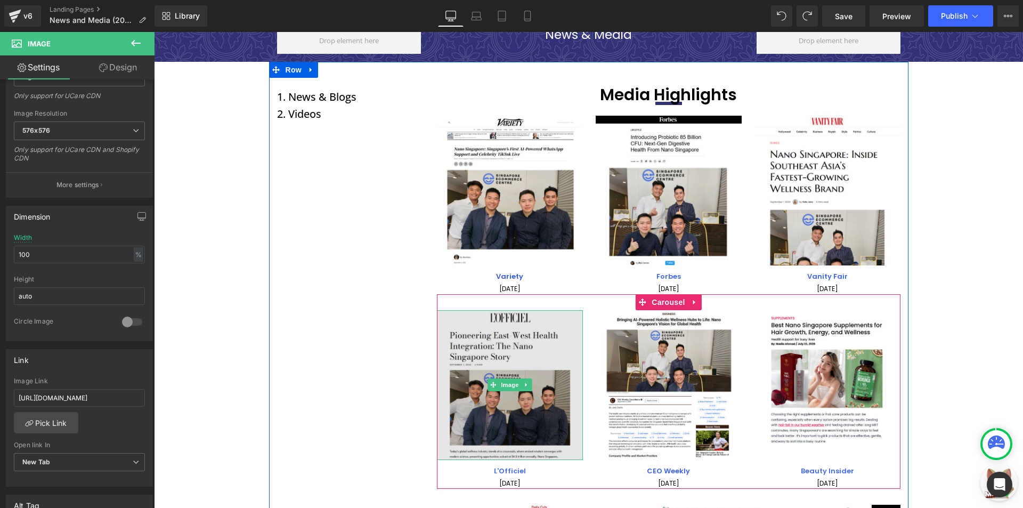
click at [513, 361] on img at bounding box center [510, 385] width 146 height 150
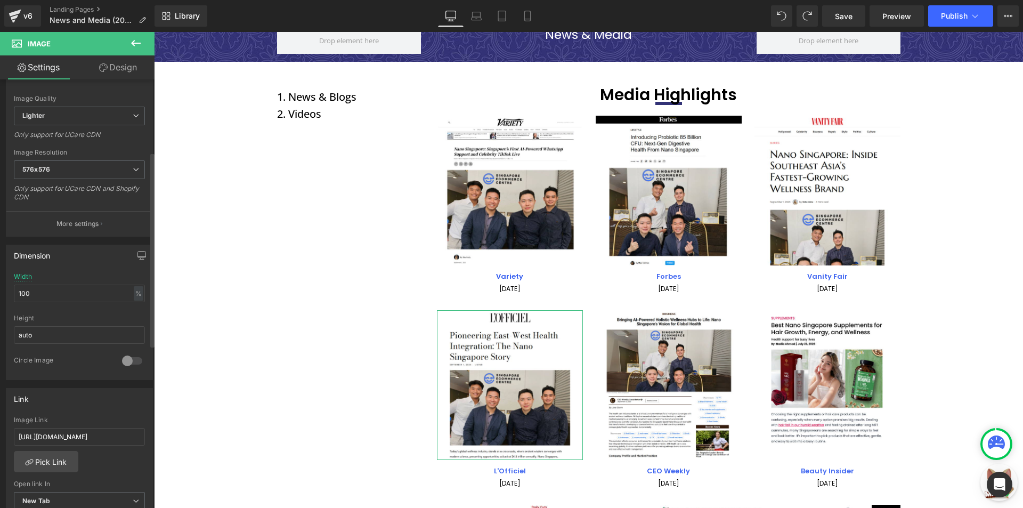
scroll to position [160, 0]
click at [84, 435] on input "[URL][DOMAIN_NAME]" at bounding box center [79, 436] width 131 height 18
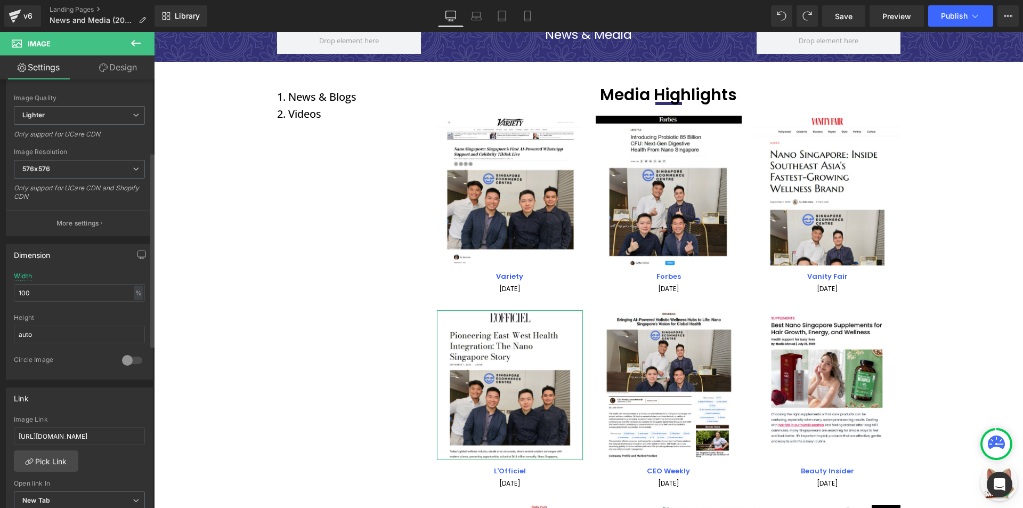
type input "[URL][DOMAIN_NAME]"
click at [95, 411] on div "Link [URL][DOMAIN_NAME] Image Link [URL][DOMAIN_NAME] Pick Link Current Tab New…" at bounding box center [79, 456] width 147 height 138
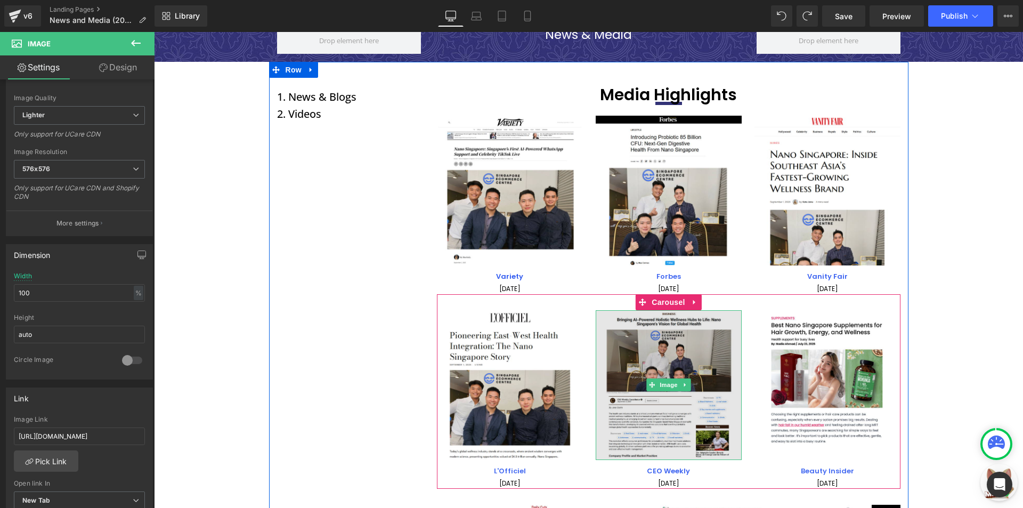
click at [702, 395] on img at bounding box center [668, 385] width 146 height 150
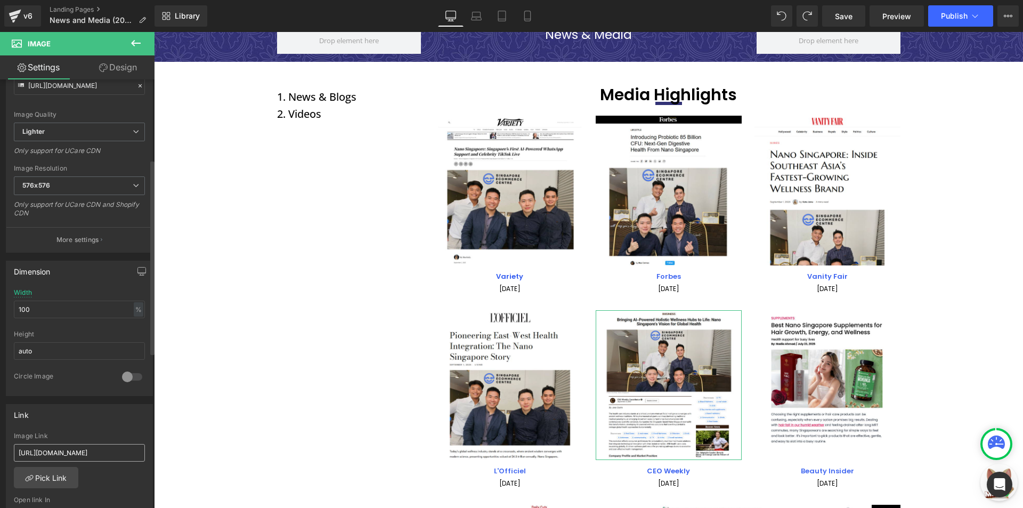
scroll to position [266, 0]
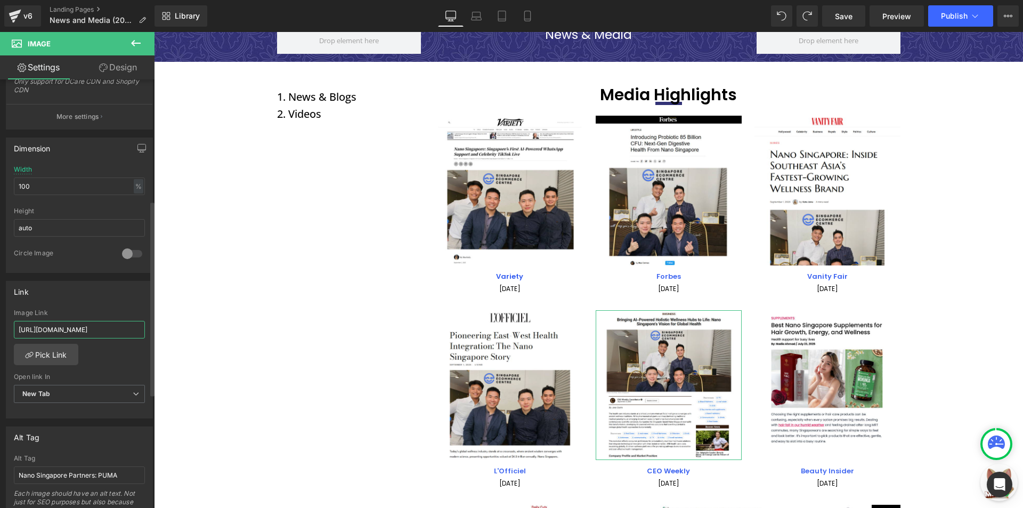
click at [92, 331] on input "[URL][DOMAIN_NAME]" at bounding box center [79, 330] width 131 height 18
type input "[URL][DOMAIN_NAME]"
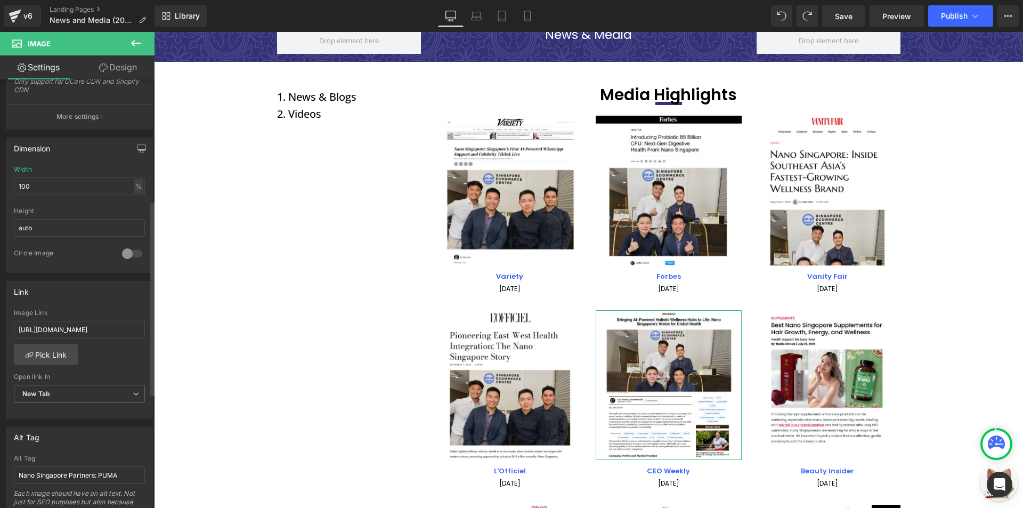
click at [101, 304] on div "Link [URL][DOMAIN_NAME] Image Link [URL][DOMAIN_NAME] Pick Link Current Tab New…" at bounding box center [79, 350] width 147 height 138
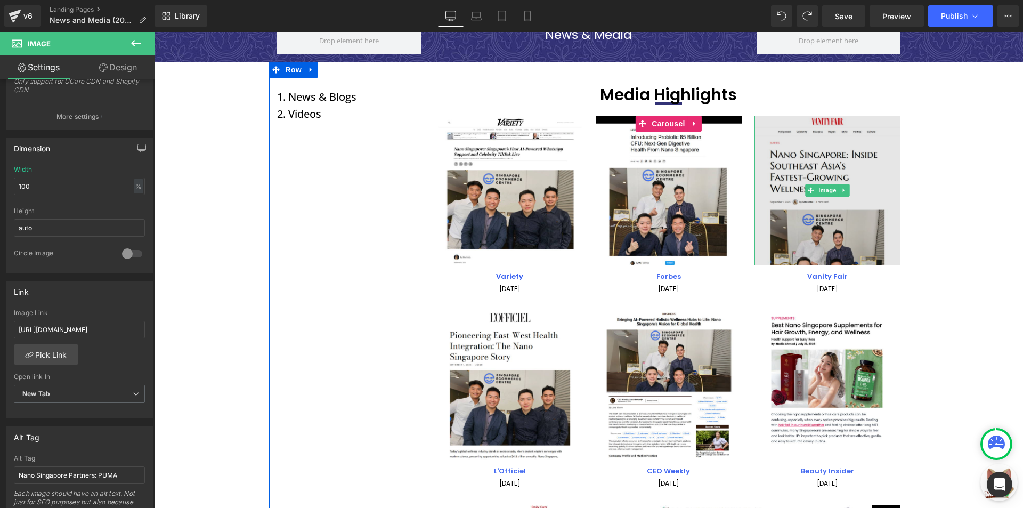
click at [817, 241] on img at bounding box center [827, 191] width 146 height 150
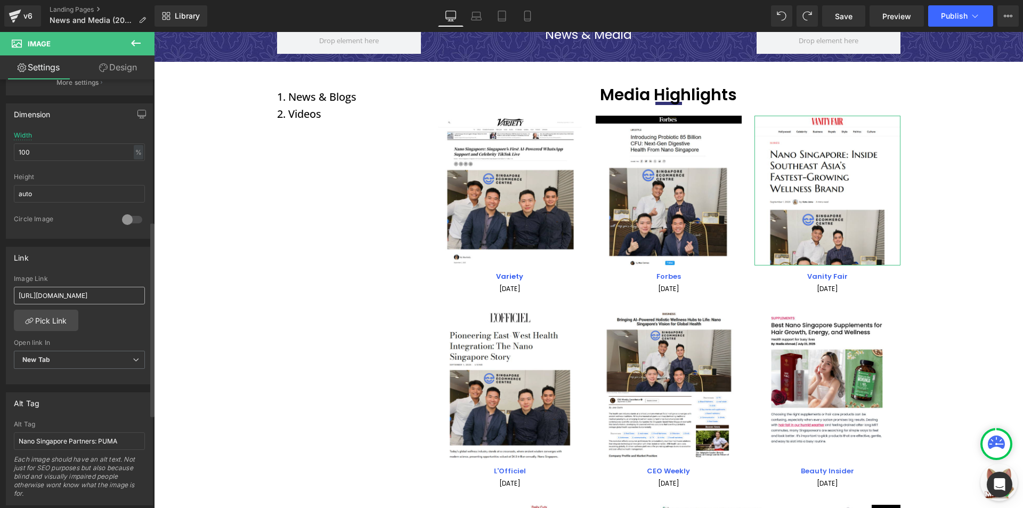
scroll to position [320, 0]
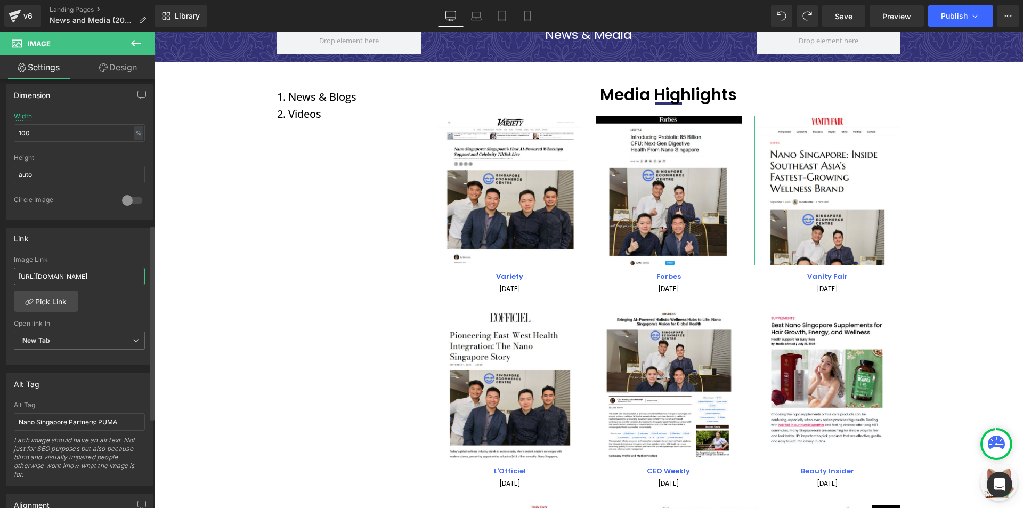
click at [100, 272] on input "[URL][DOMAIN_NAME]" at bounding box center [79, 276] width 131 height 18
type input "[URL][DOMAIN_NAME]"
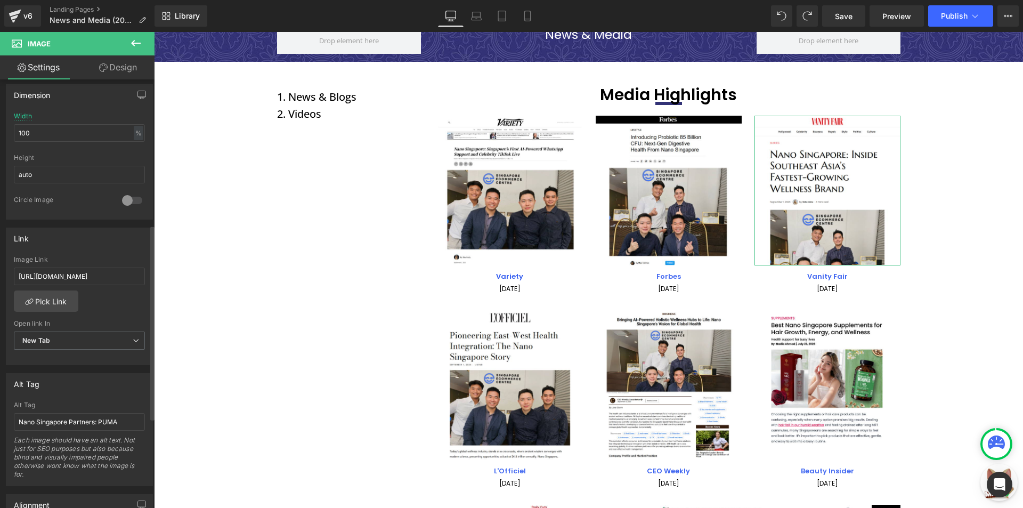
scroll to position [0, 0]
click at [111, 252] on div "Link [URL][DOMAIN_NAME] Image Link [URL][DOMAIN_NAME] Pick Link Current Tab New…" at bounding box center [79, 296] width 147 height 138
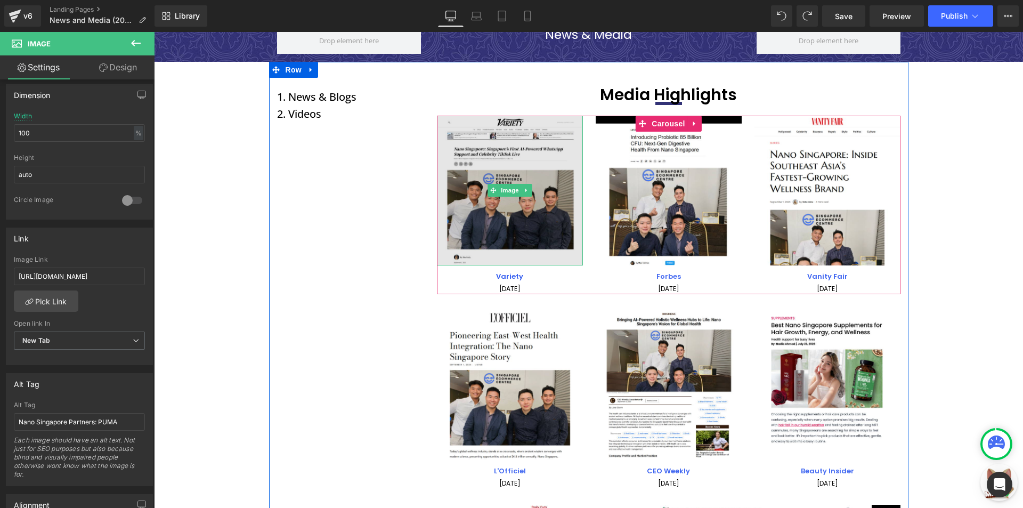
click at [440, 160] on img at bounding box center [510, 191] width 146 height 150
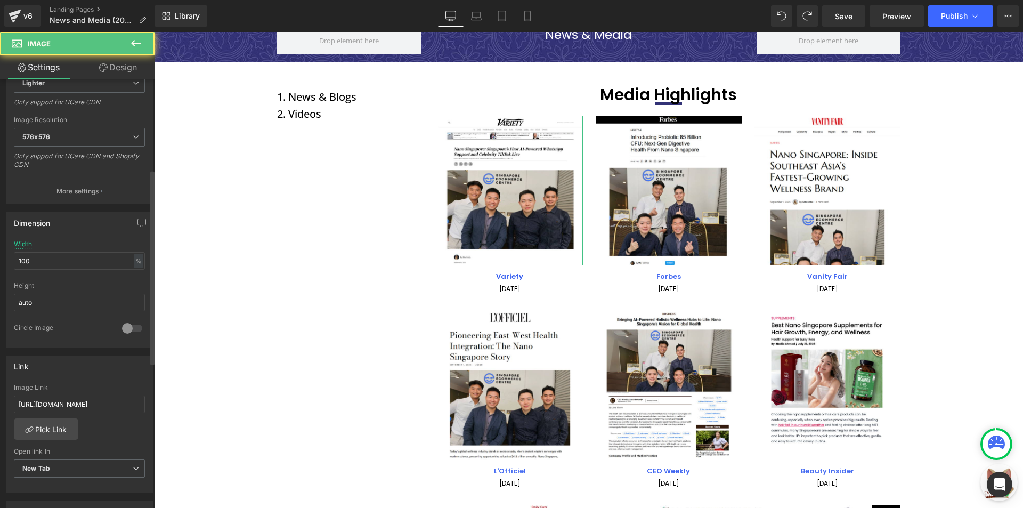
scroll to position [213, 0]
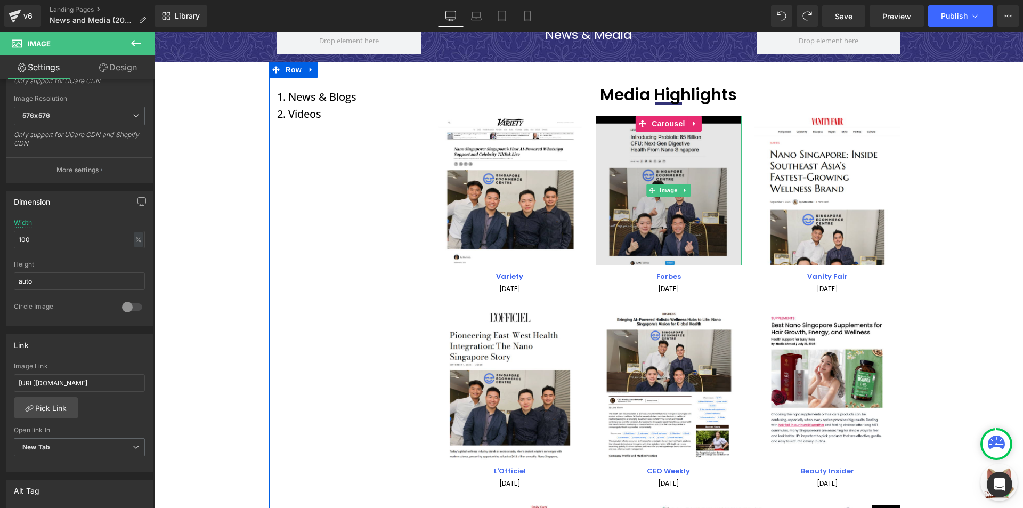
click at [661, 171] on img at bounding box center [668, 191] width 146 height 150
click at [664, 172] on img at bounding box center [668, 191] width 146 height 150
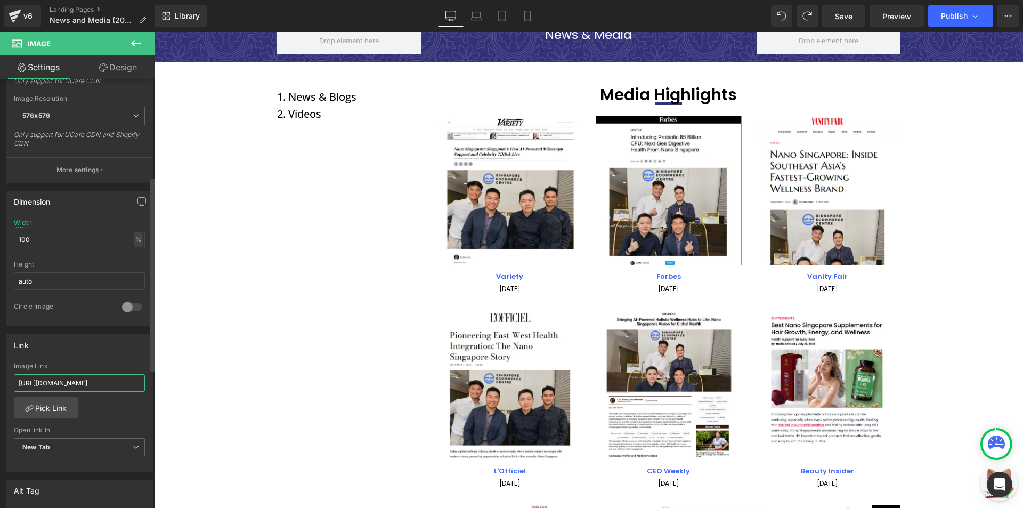
click at [93, 382] on input "[URL][DOMAIN_NAME]" at bounding box center [79, 383] width 131 height 18
type input "[URL][DOMAIN_NAME]"
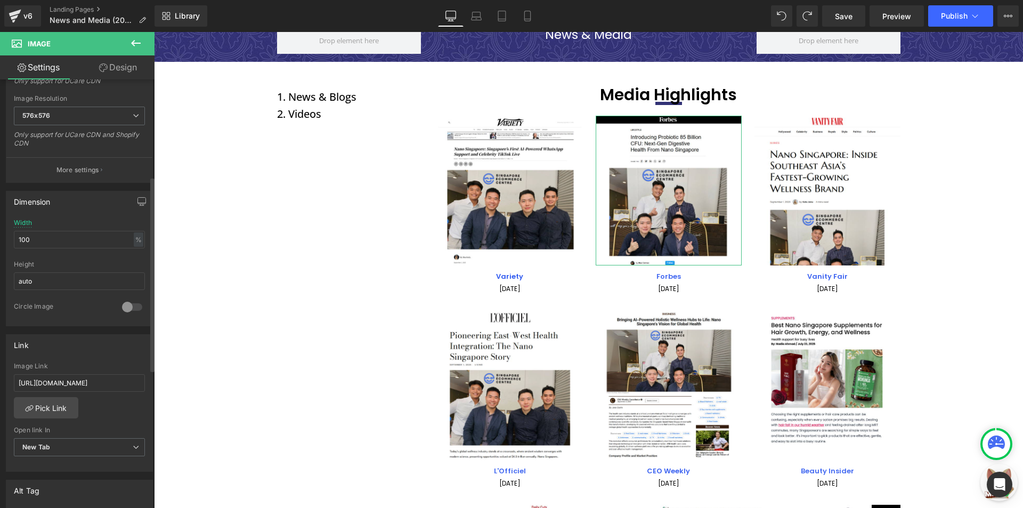
click at [102, 358] on div "Link [URL][DOMAIN_NAME] Image Link [URL][DOMAIN_NAME] Pick Link Current Tab New…" at bounding box center [79, 403] width 147 height 138
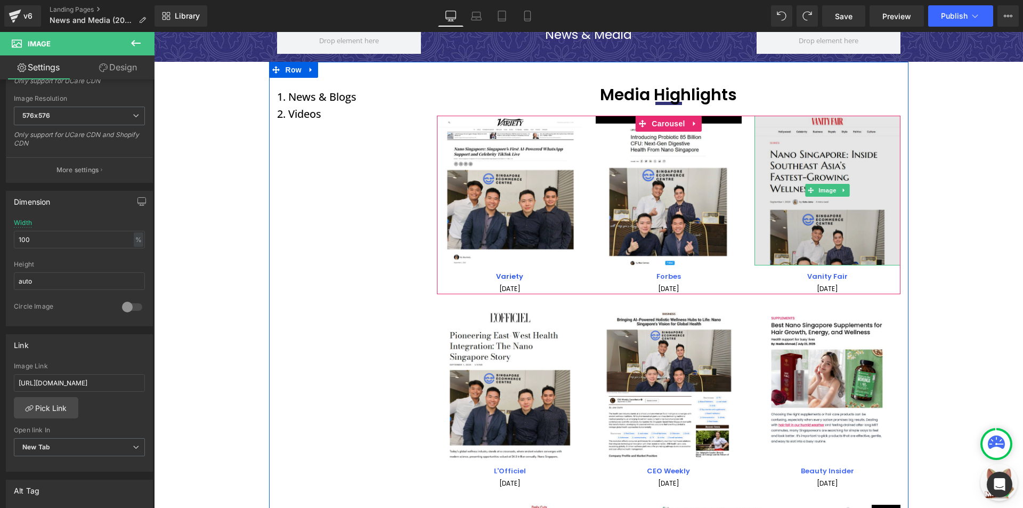
click at [823, 160] on img at bounding box center [827, 191] width 146 height 150
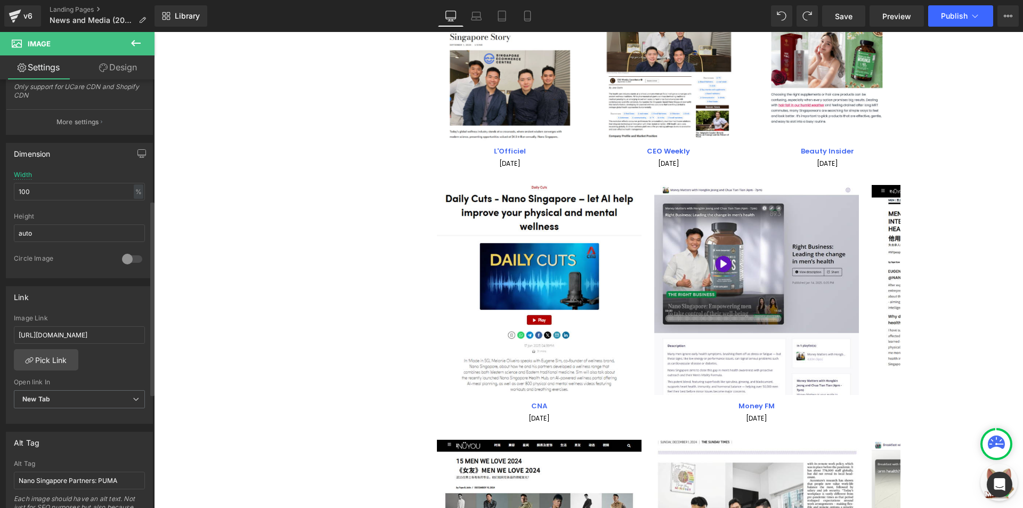
scroll to position [266, 0]
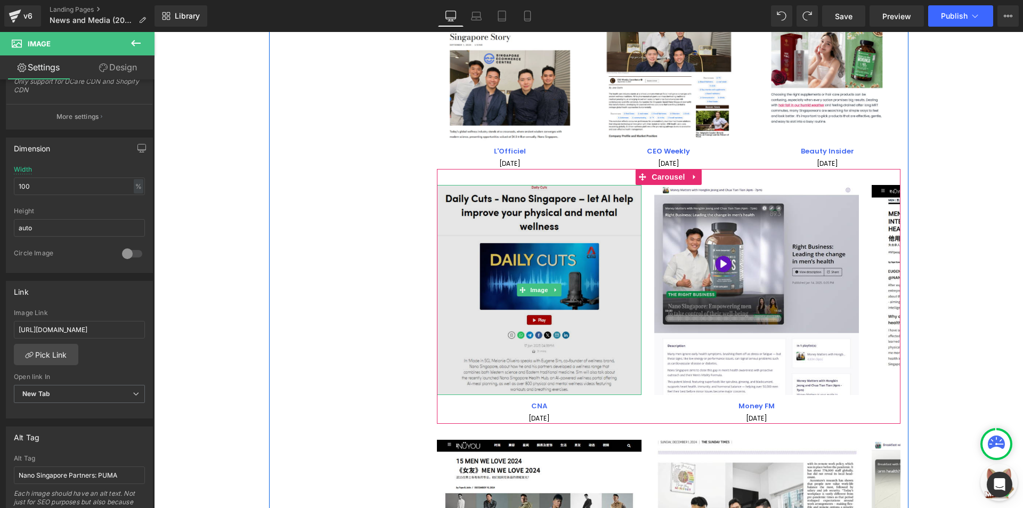
click at [498, 253] on img at bounding box center [539, 290] width 205 height 210
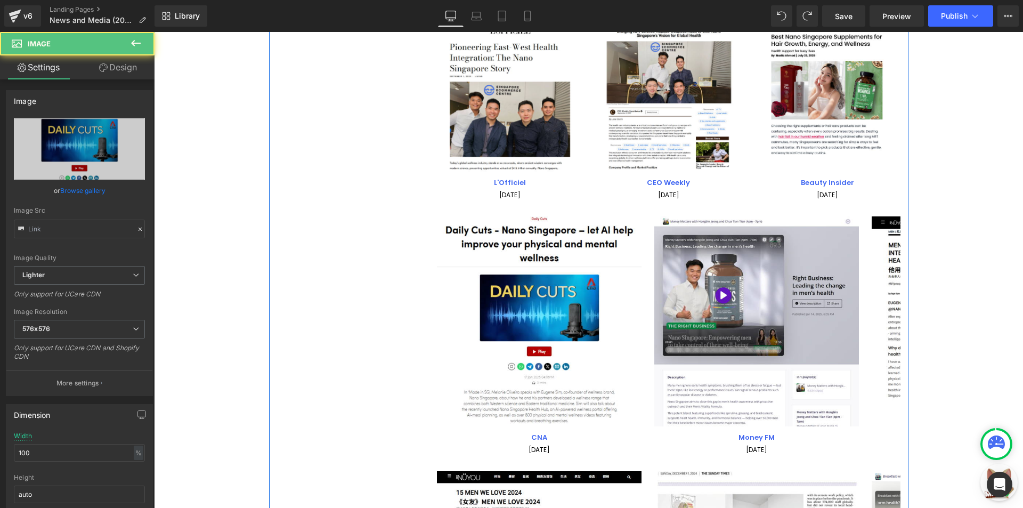
scroll to position [213, 0]
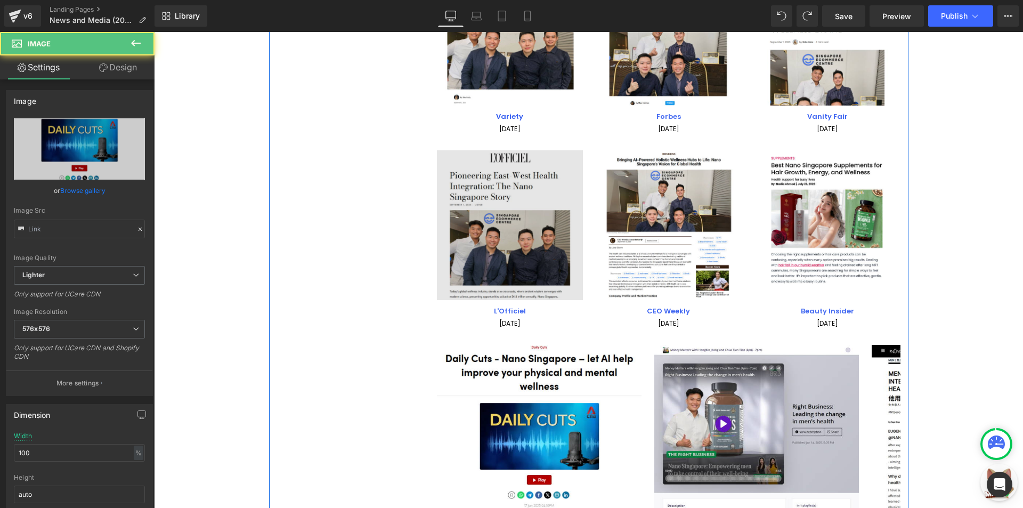
click at [480, 232] on img at bounding box center [510, 225] width 146 height 150
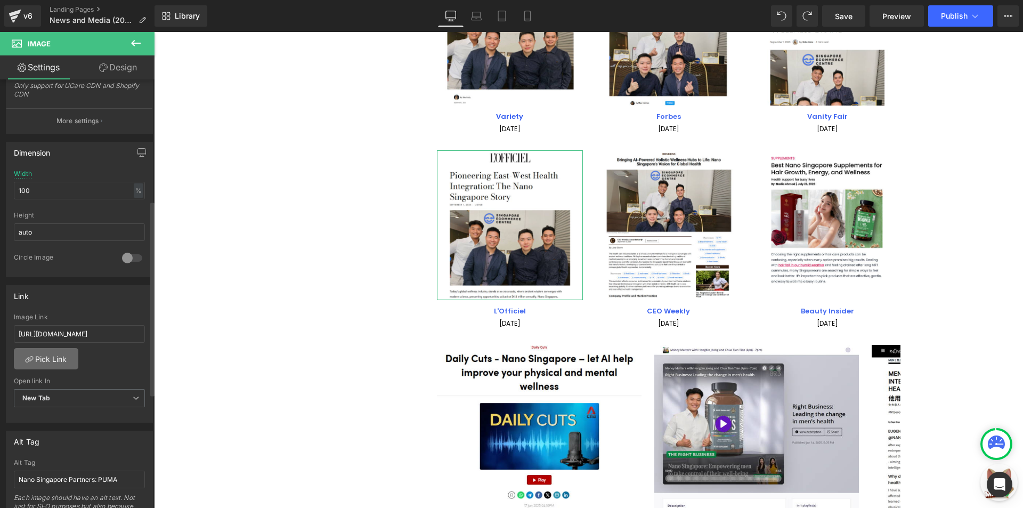
scroll to position [266, 0]
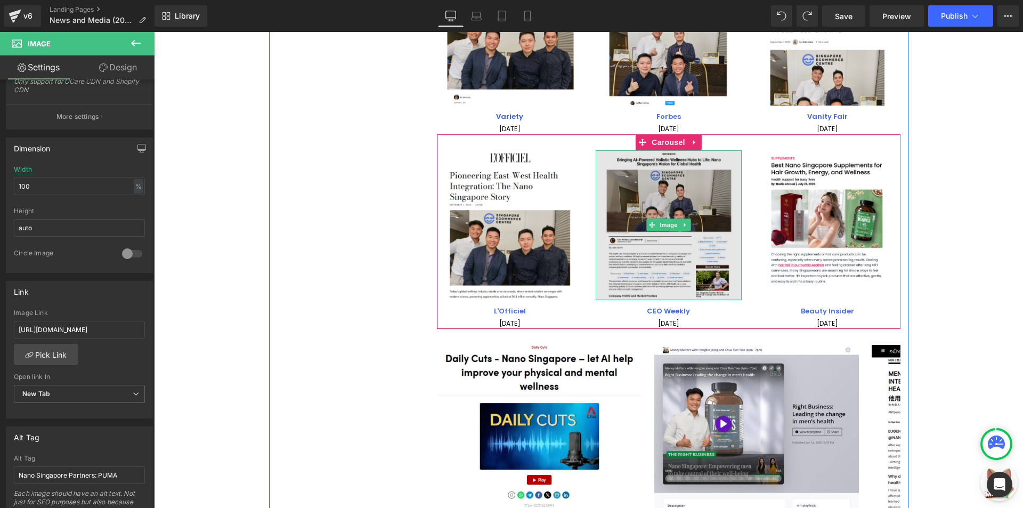
click at [610, 233] on img at bounding box center [668, 225] width 146 height 150
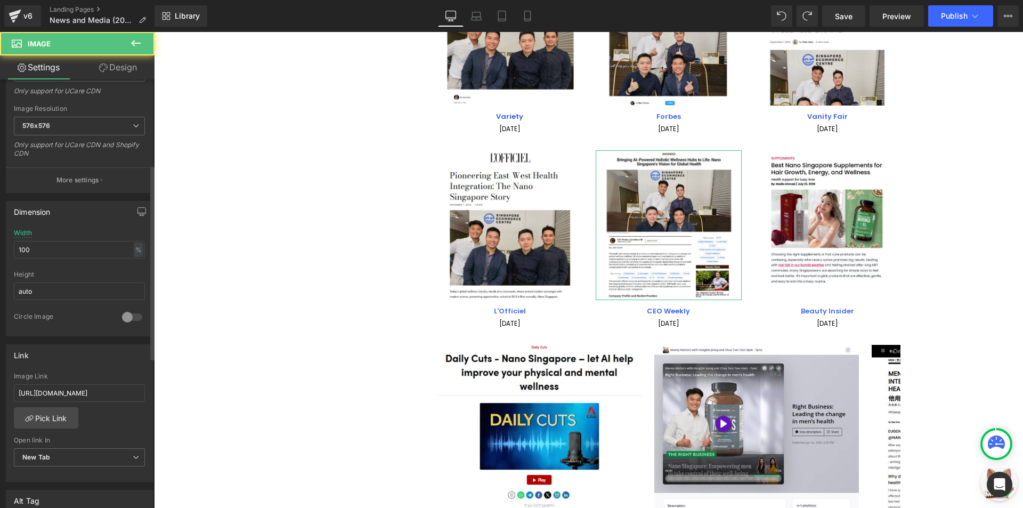
scroll to position [213, 0]
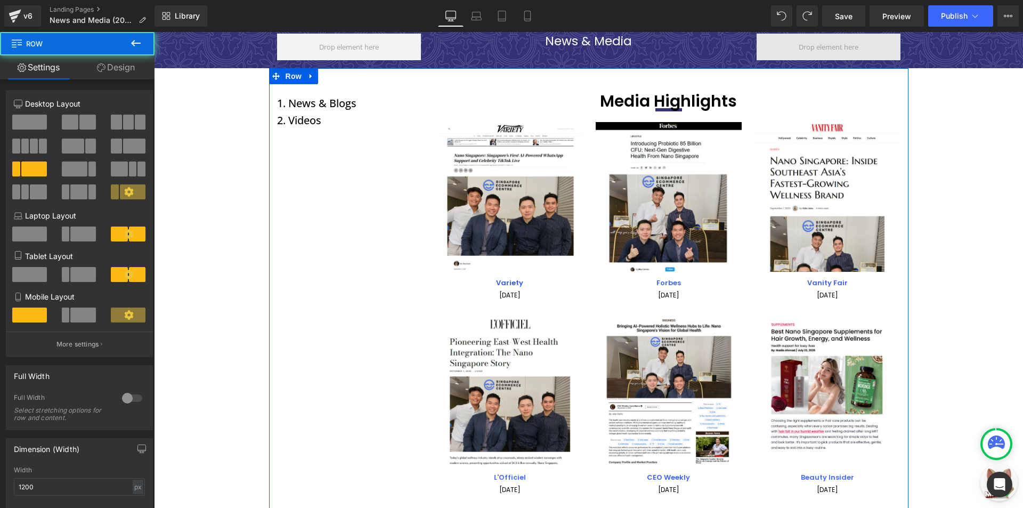
scroll to position [0, 0]
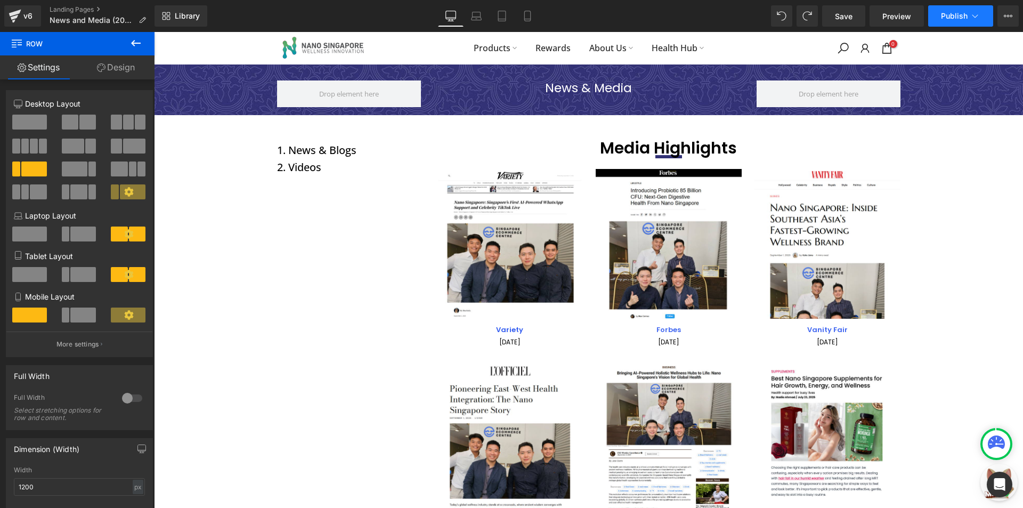
click at [954, 19] on span "Publish" at bounding box center [953, 16] width 27 height 9
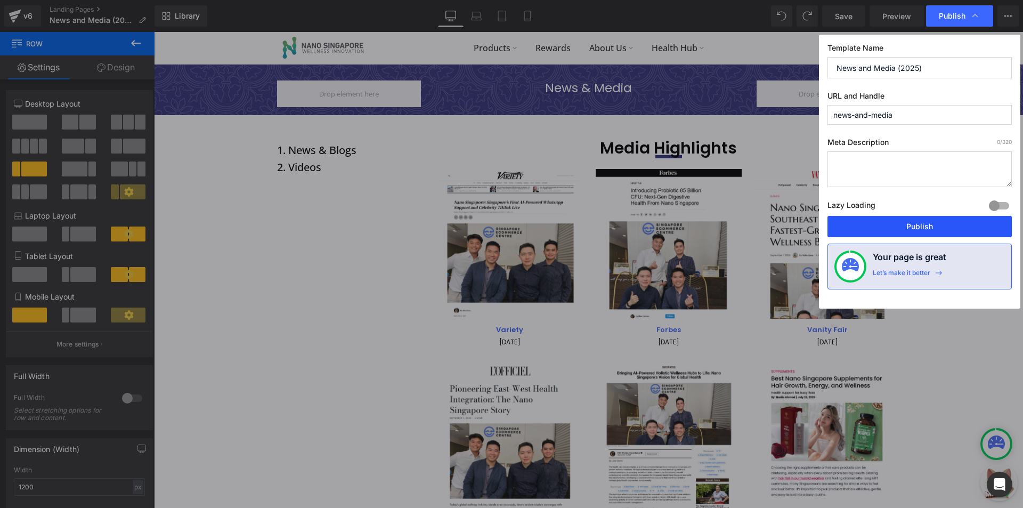
click at [897, 222] on button "Publish" at bounding box center [919, 226] width 184 height 21
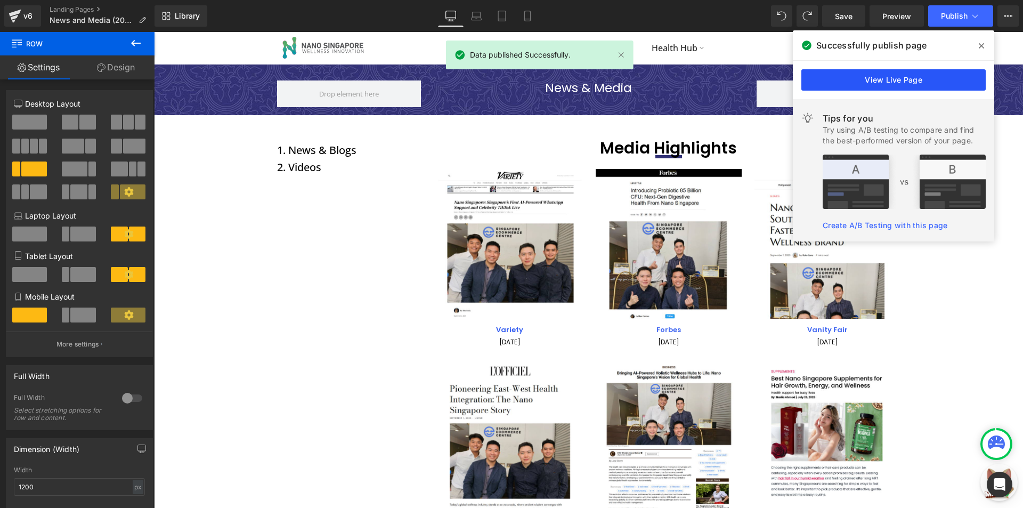
click at [857, 73] on link "View Live Page" at bounding box center [893, 79] width 184 height 21
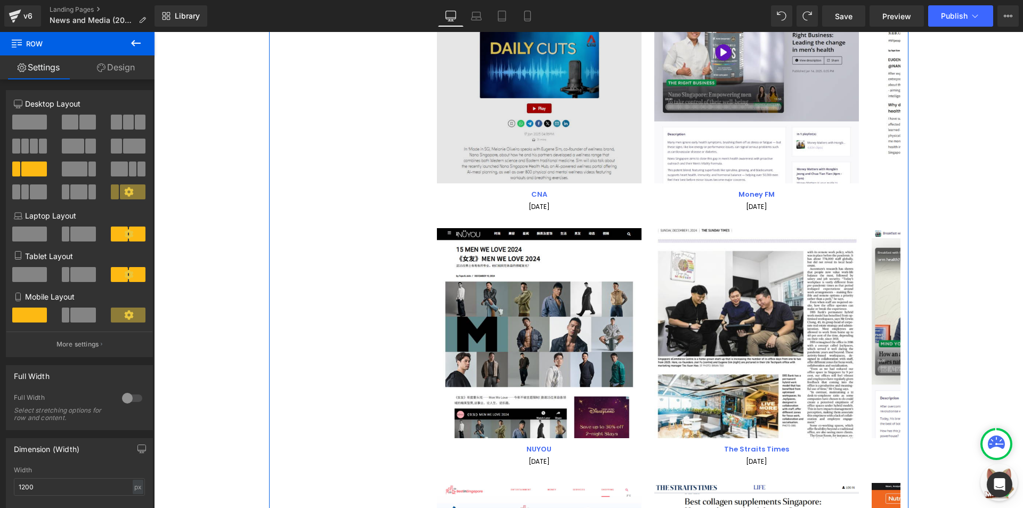
scroll to position [586, 0]
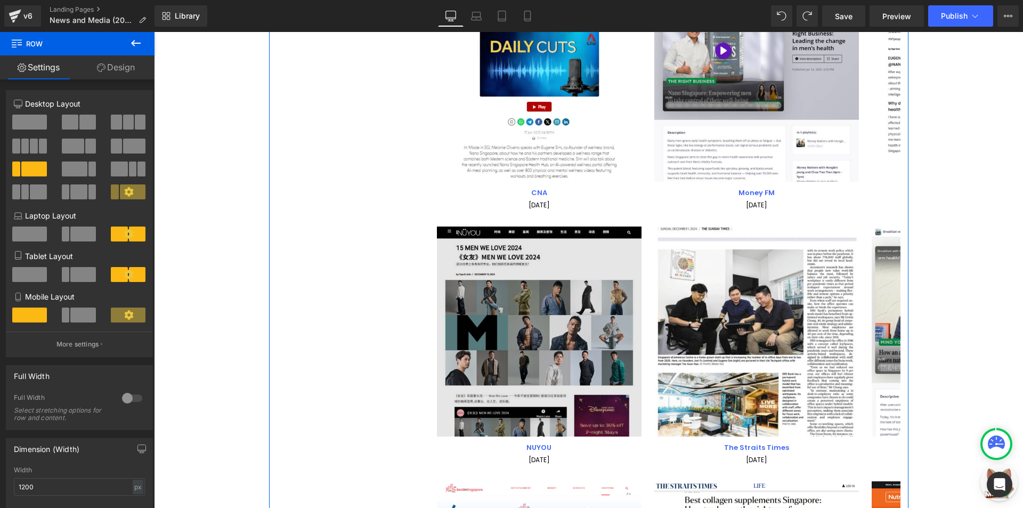
click at [492, 325] on img at bounding box center [539, 331] width 205 height 210
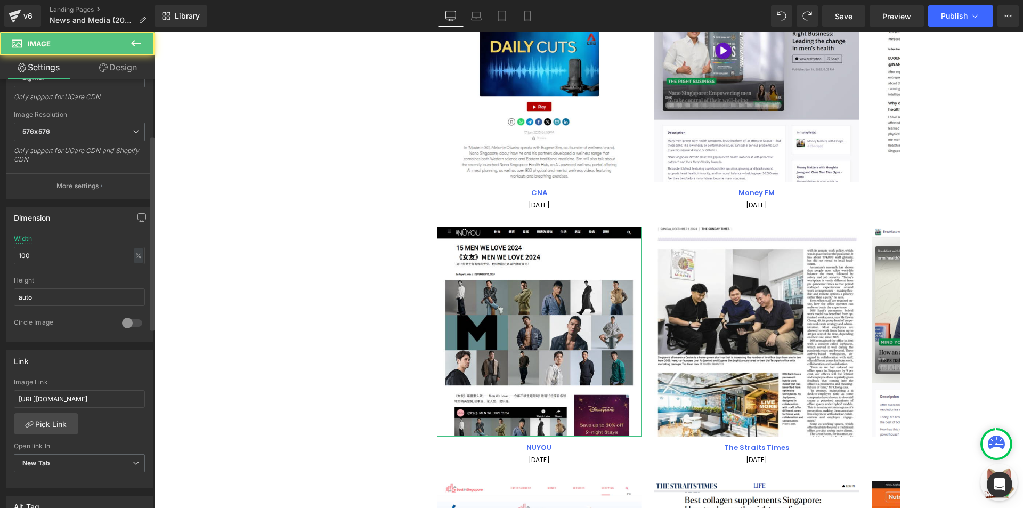
scroll to position [213, 0]
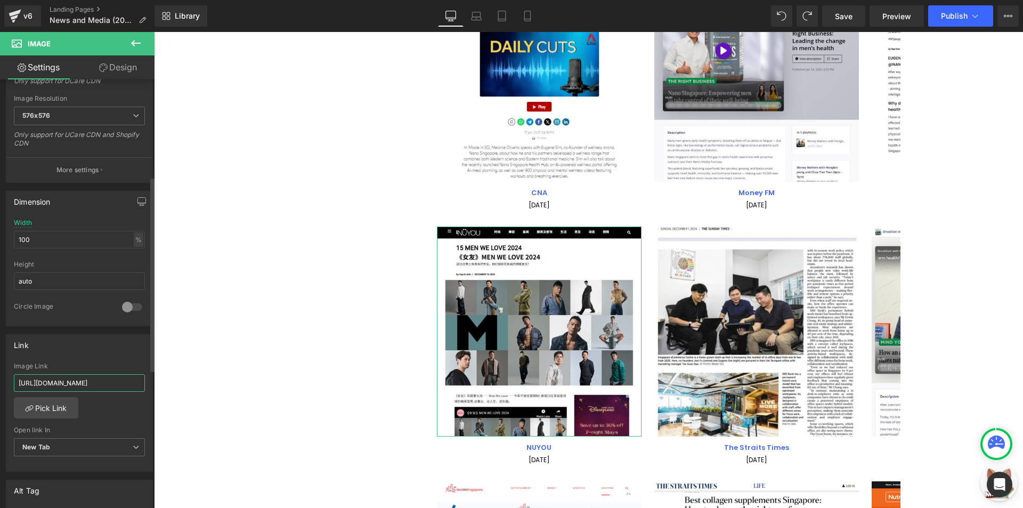
click at [84, 380] on input "[URL][DOMAIN_NAME]" at bounding box center [79, 383] width 131 height 18
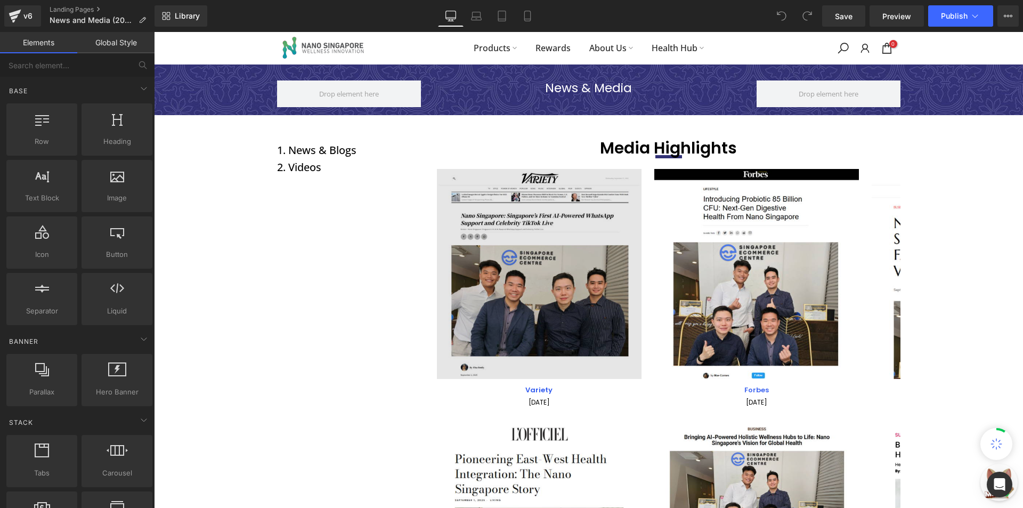
click at [527, 287] on img at bounding box center [539, 274] width 205 height 210
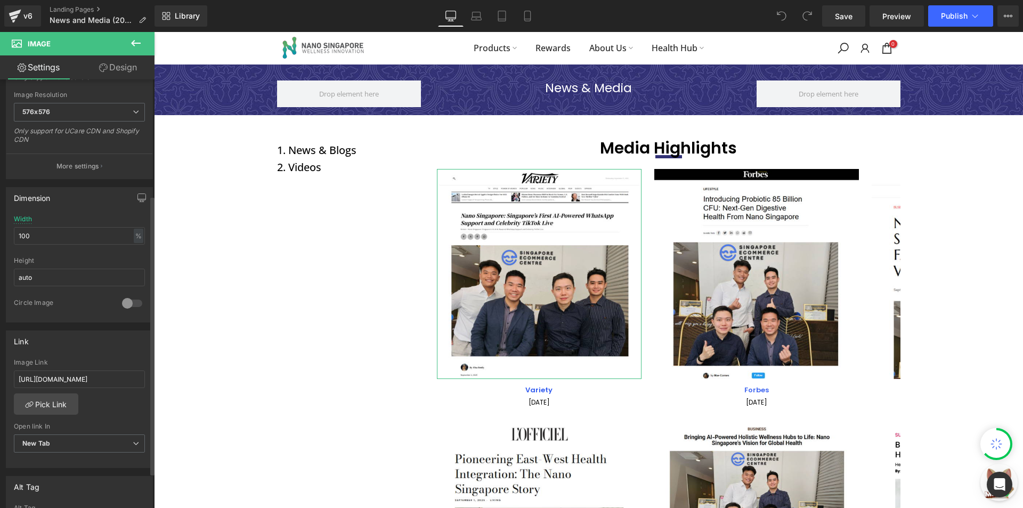
scroll to position [320, 0]
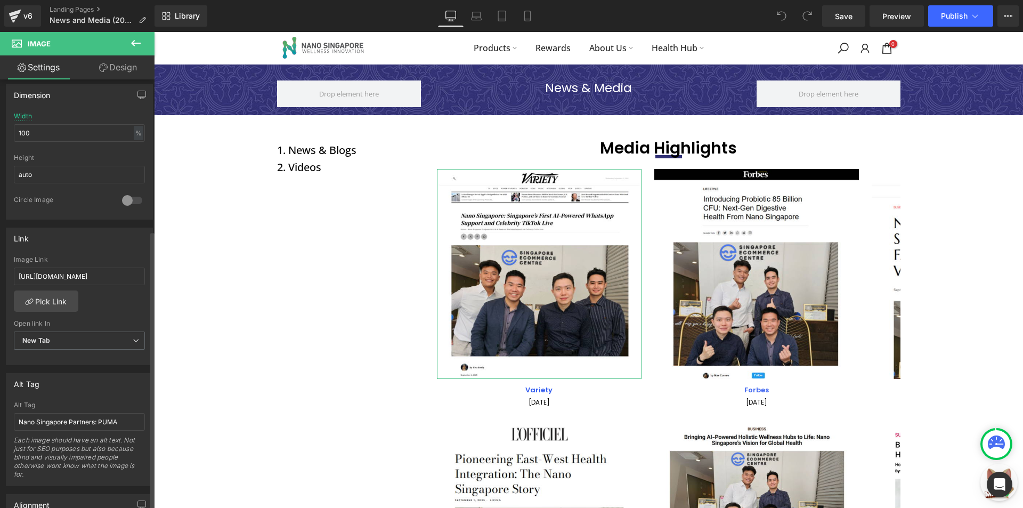
click at [88, 266] on div "Image Link https://cdn.shopify.com/s/files/1/0100/2677/8681/files/Forbes.pdf?v=…" at bounding box center [79, 273] width 131 height 35
click at [88, 279] on input "[URL][DOMAIN_NAME]" at bounding box center [79, 276] width 131 height 18
paste input "Variety.pdf?v=1758525097"
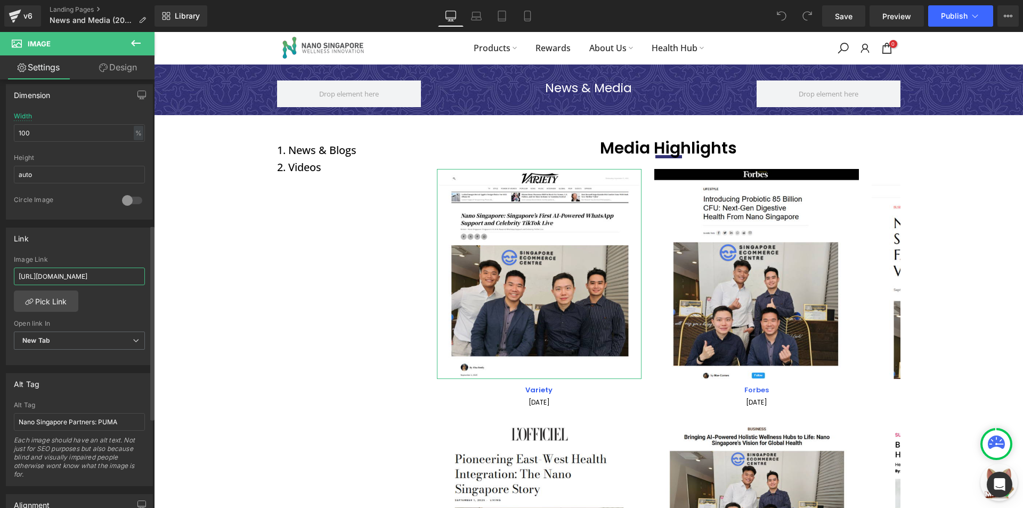
scroll to position [0, 130]
type input "[URL][DOMAIN_NAME]"
click at [96, 255] on div "Link https://cdn.shopify.com/s/files/1/0100/2677/8681/files/Forbes.pdf?v=175852…" at bounding box center [79, 296] width 147 height 138
click at [951, 12] on span "Publish" at bounding box center [953, 16] width 27 height 9
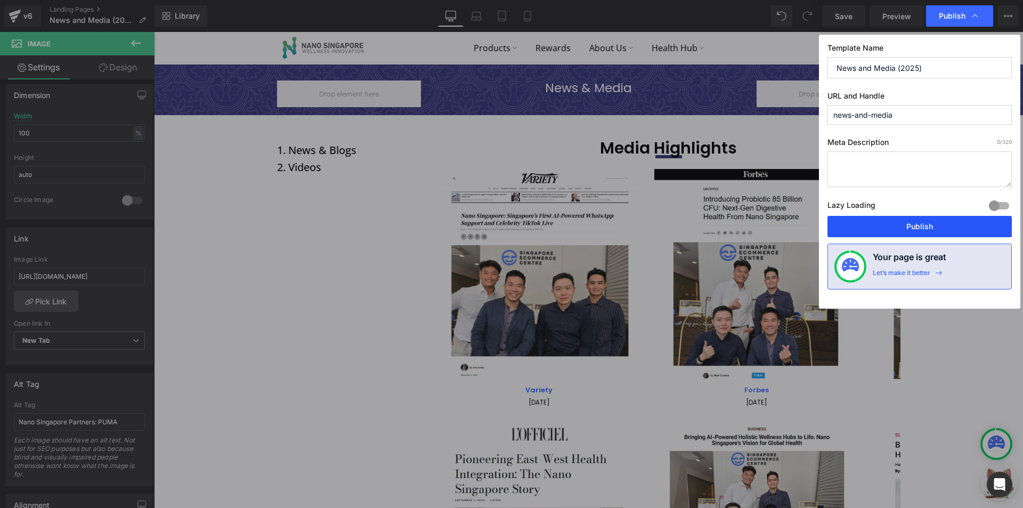
click at [890, 219] on button "Publish" at bounding box center [919, 226] width 184 height 21
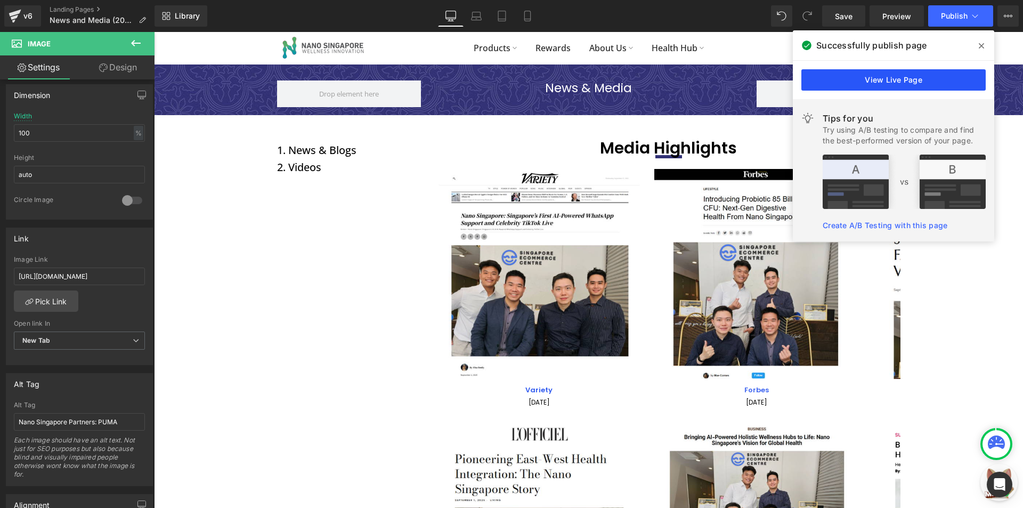
click at [849, 82] on link "View Live Page" at bounding box center [893, 79] width 184 height 21
